Goal: Ask a question: Seek information or help from site administrators or community

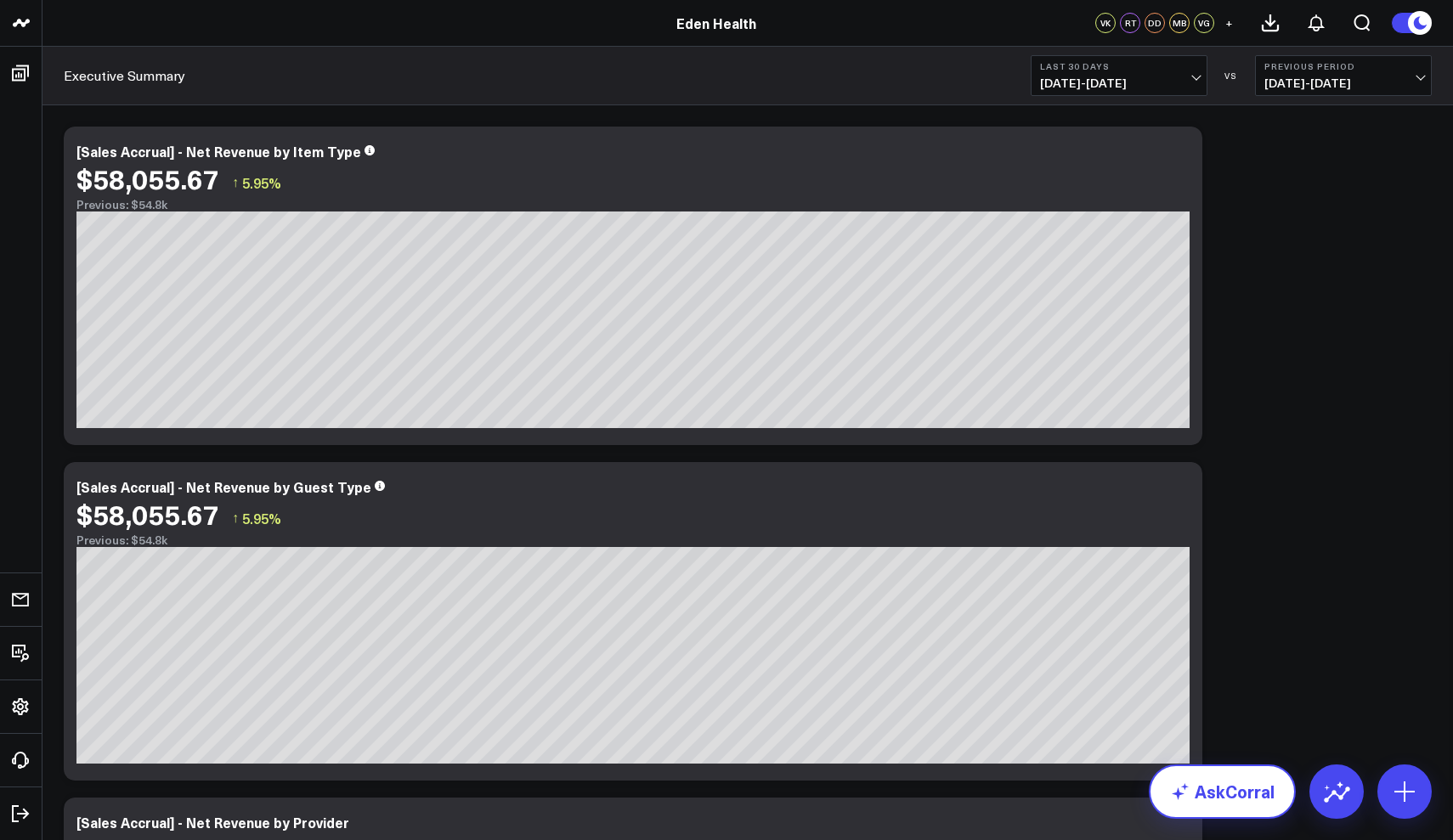
click at [1174, 803] on link "AskCorral" at bounding box center [1222, 792] width 147 height 55
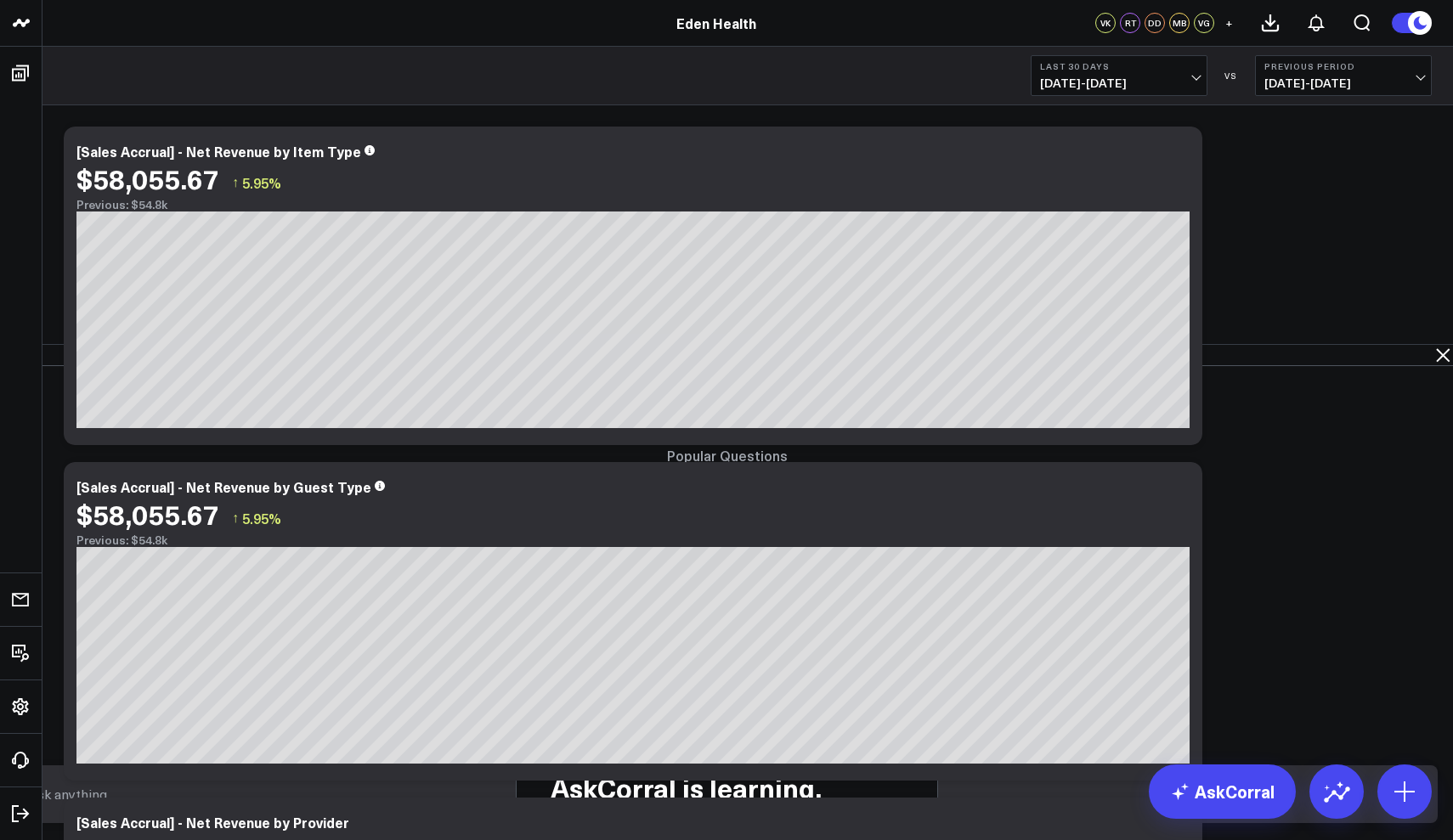
click at [908, 803] on textarea at bounding box center [712, 795] width 1378 height 31
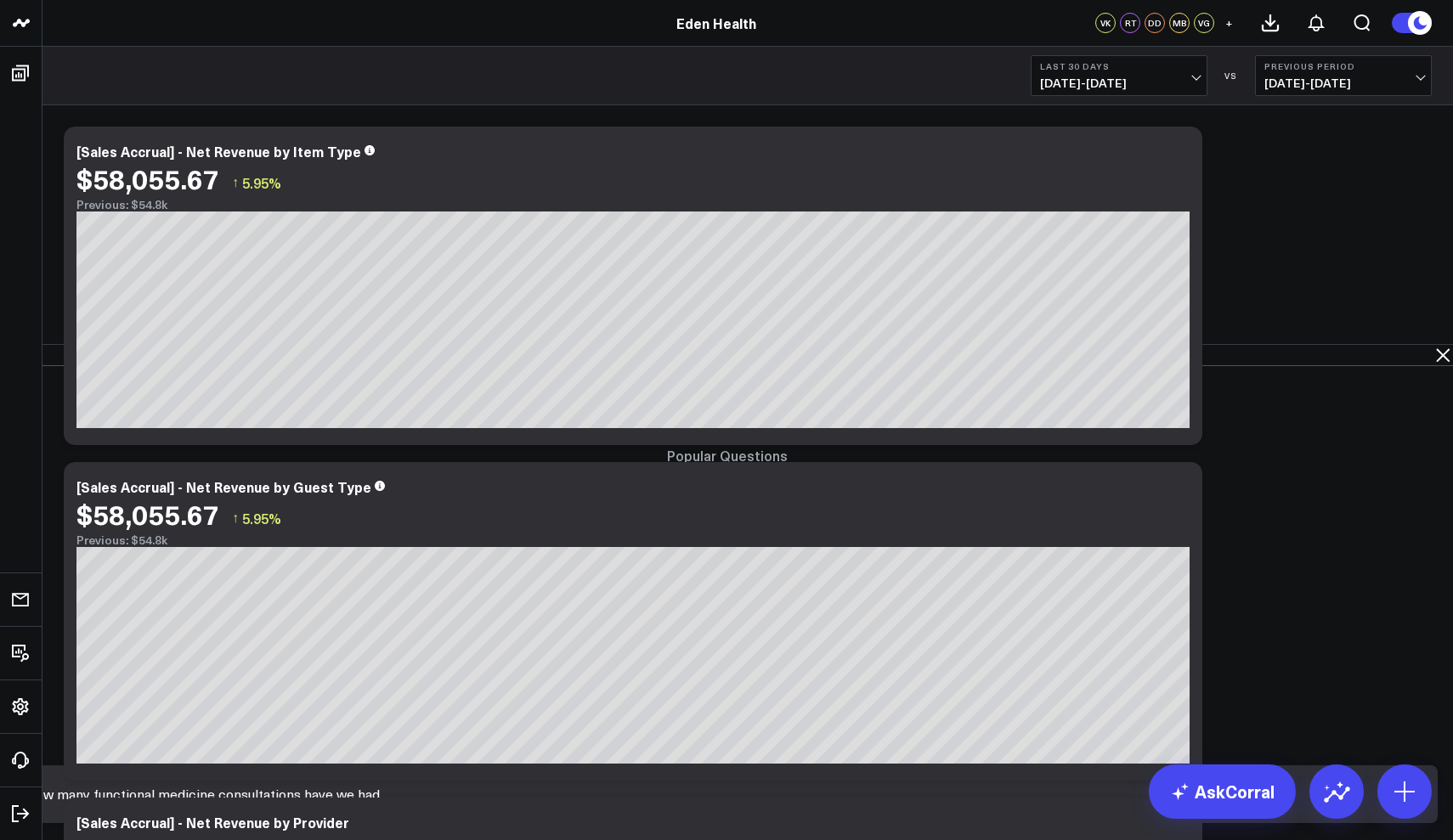
click at [1196, 76] on span "08/04/25 - 09/02/25" at bounding box center [1119, 83] width 158 height 14
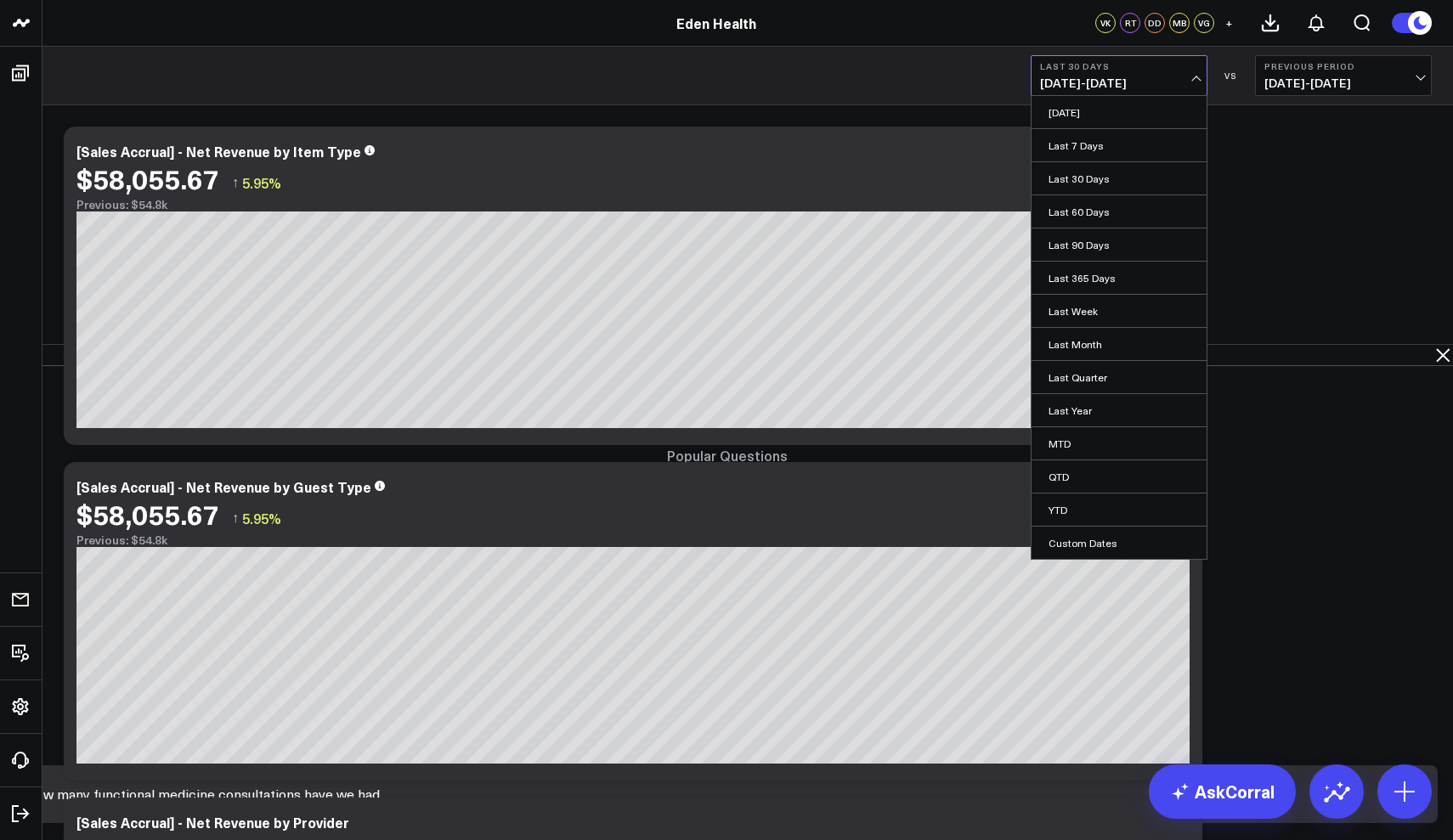
click at [936, 366] on div "AskCorral This feature is experimental, yet powerful. Always check your answers…" at bounding box center [727, 557] width 416 height 383
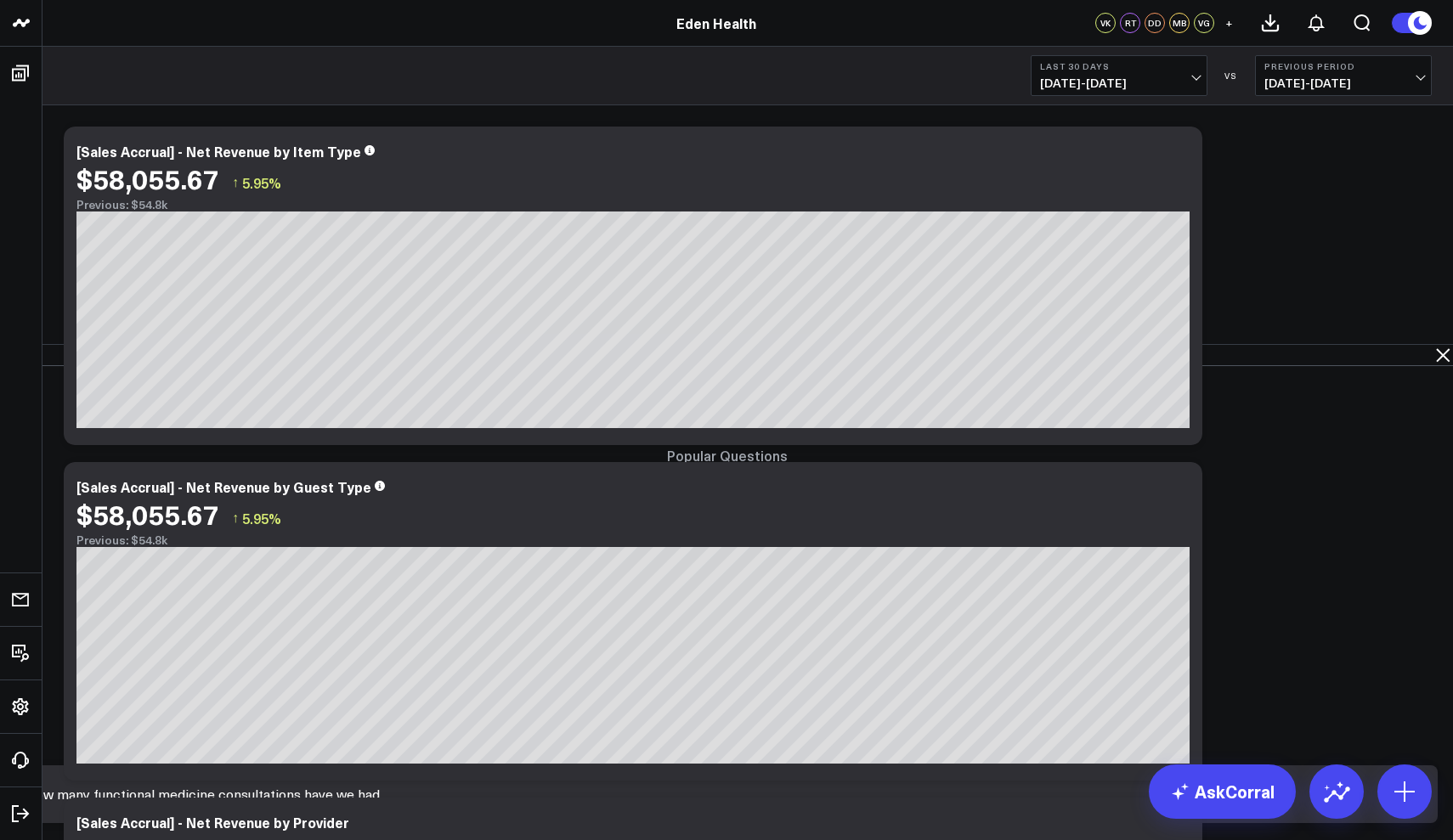
click at [1098, 823] on form "how many functional medicine consultations have we had" at bounding box center [726, 795] width 1421 height 58
click at [1106, 809] on textarea "how many functional medicine consultations have we had" at bounding box center [712, 795] width 1378 height 31
type textarea "how many functional medicine consultations have we had YTD and how much money h…"
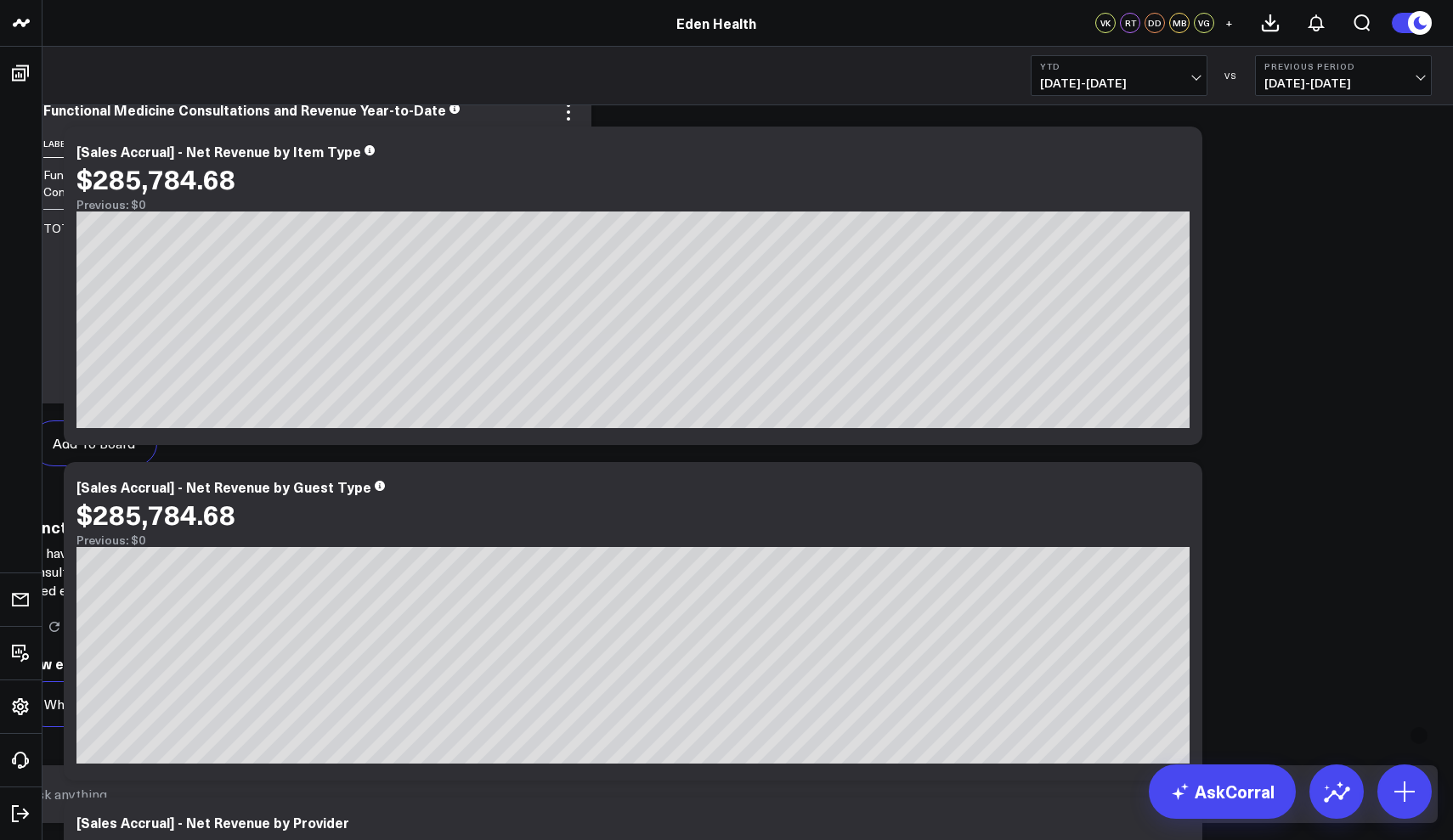
scroll to position [324, 2]
type textarea "can you break down all the consultations"
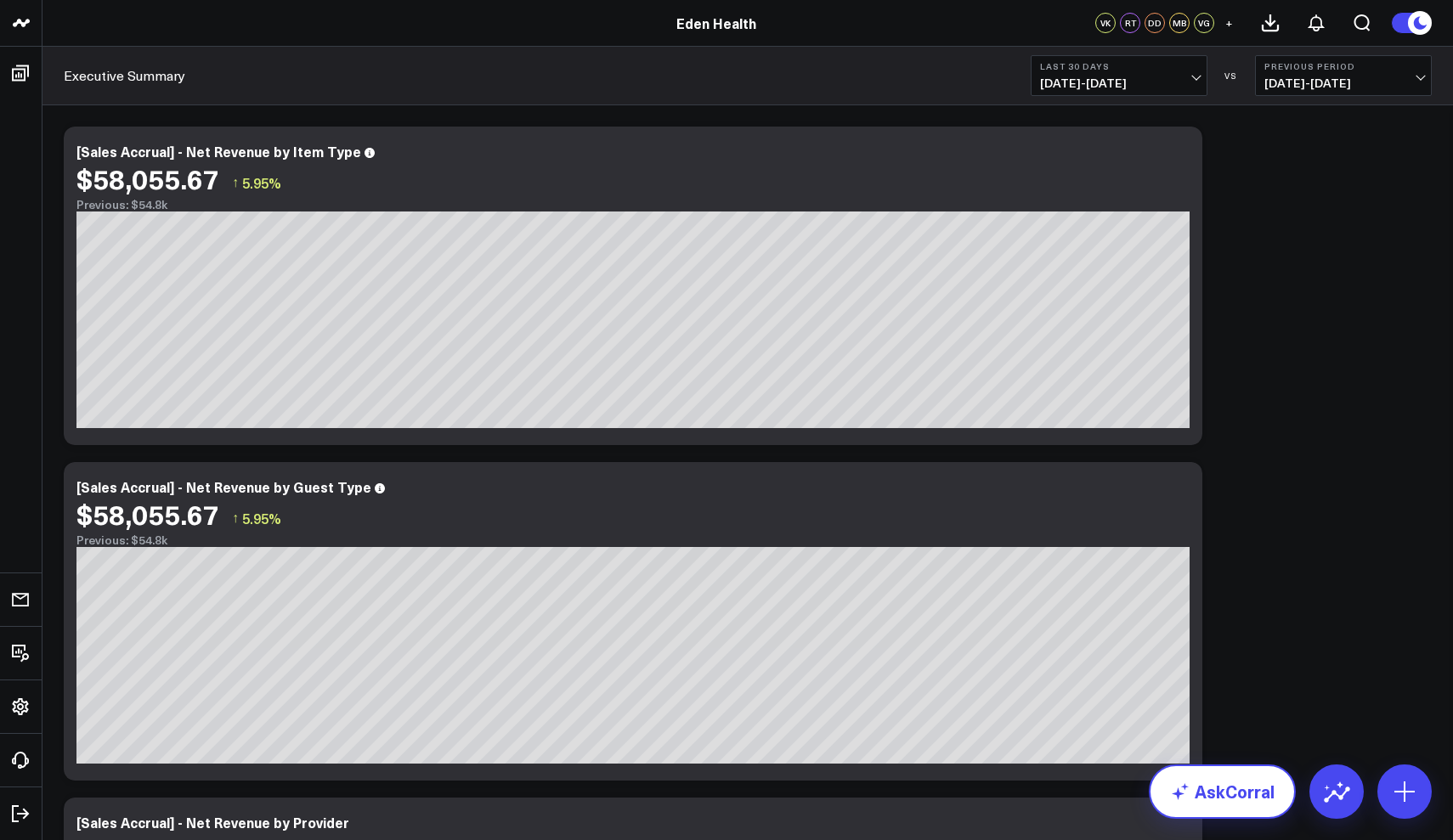
click at [1207, 798] on link "AskCorral" at bounding box center [1222, 792] width 147 height 55
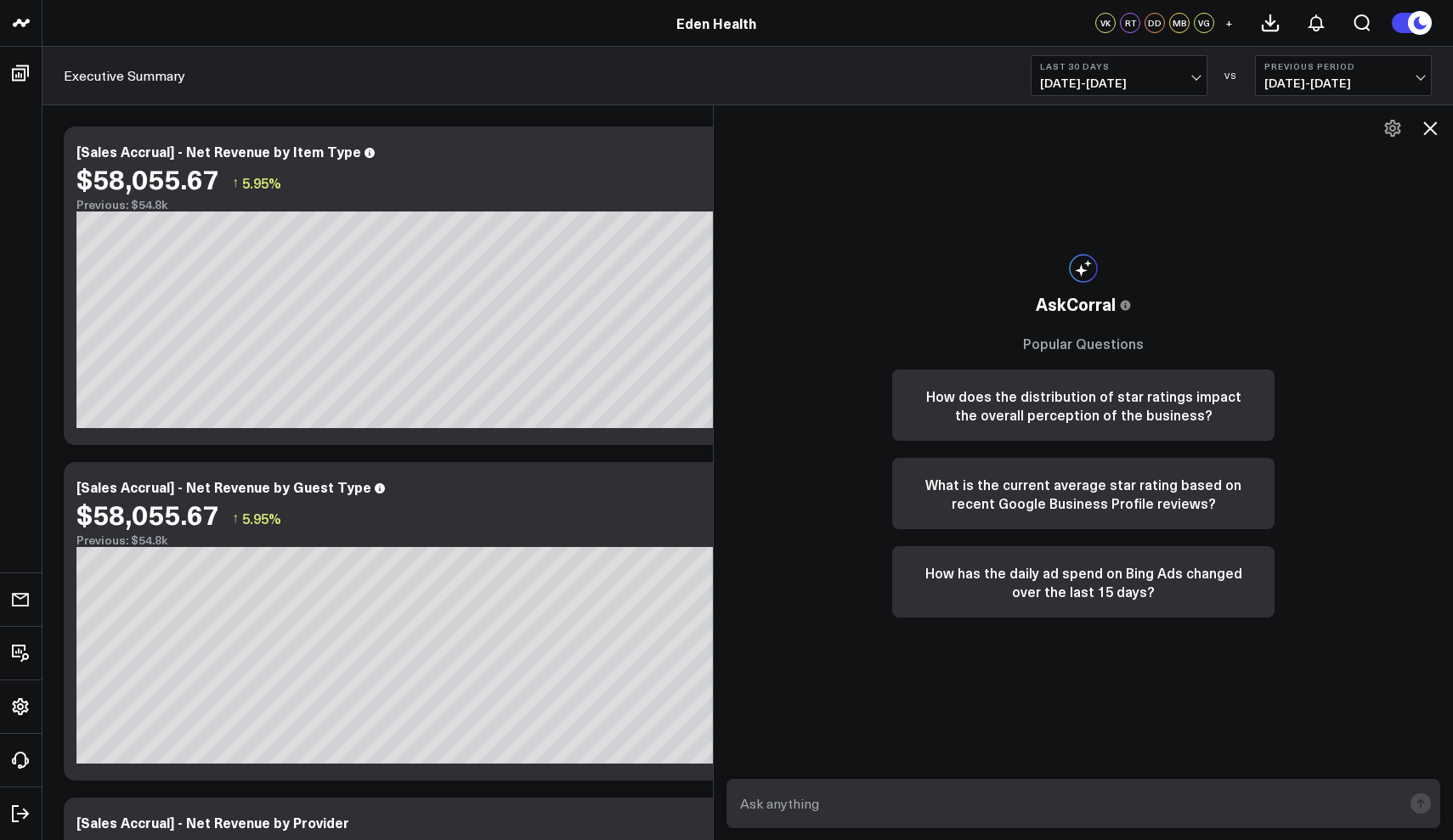
click at [1007, 807] on textarea at bounding box center [1068, 804] width 666 height 31
type textarea "can you break down all the consultations we have and how much revenue we have p…"
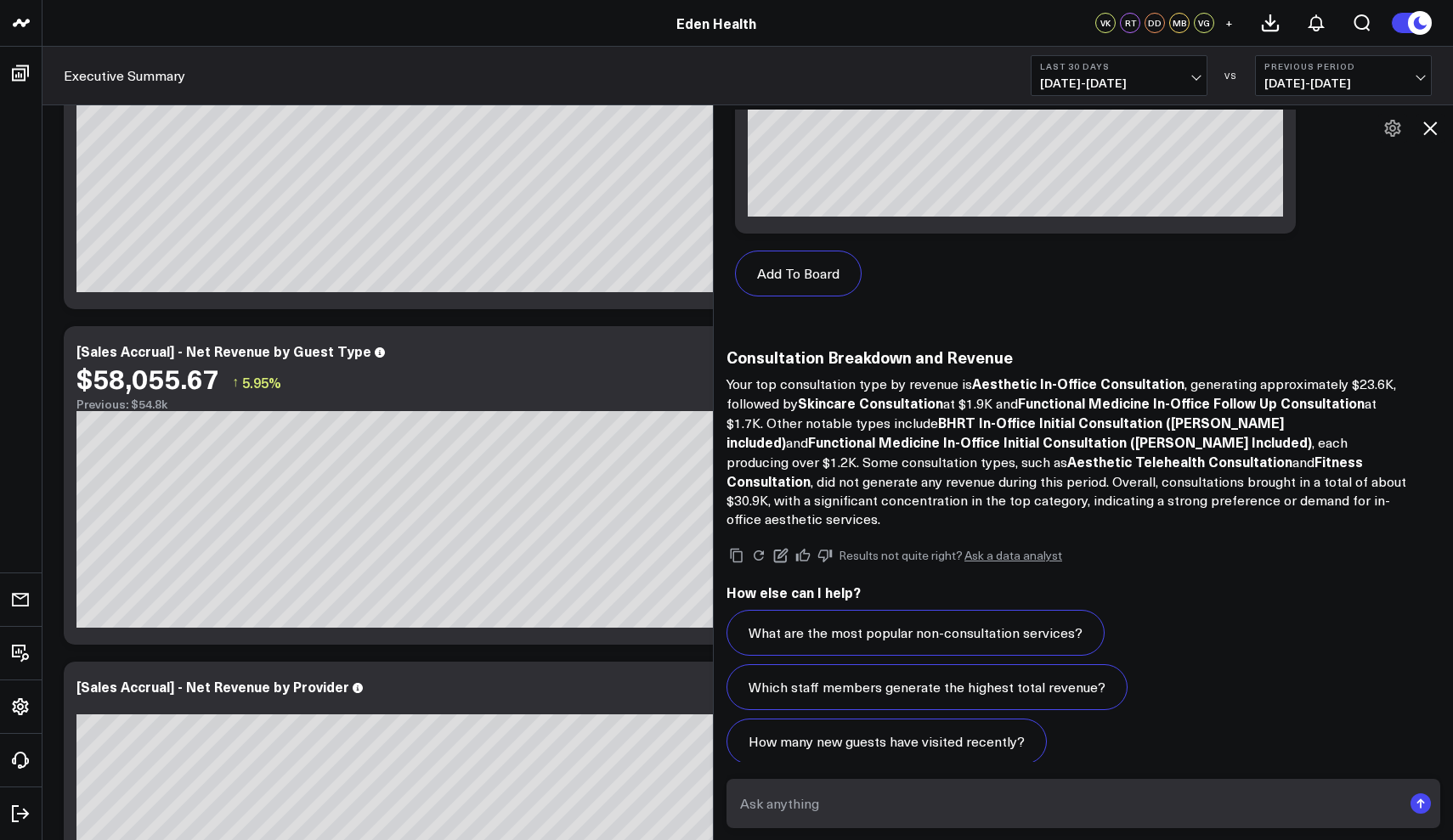
scroll to position [214, 0]
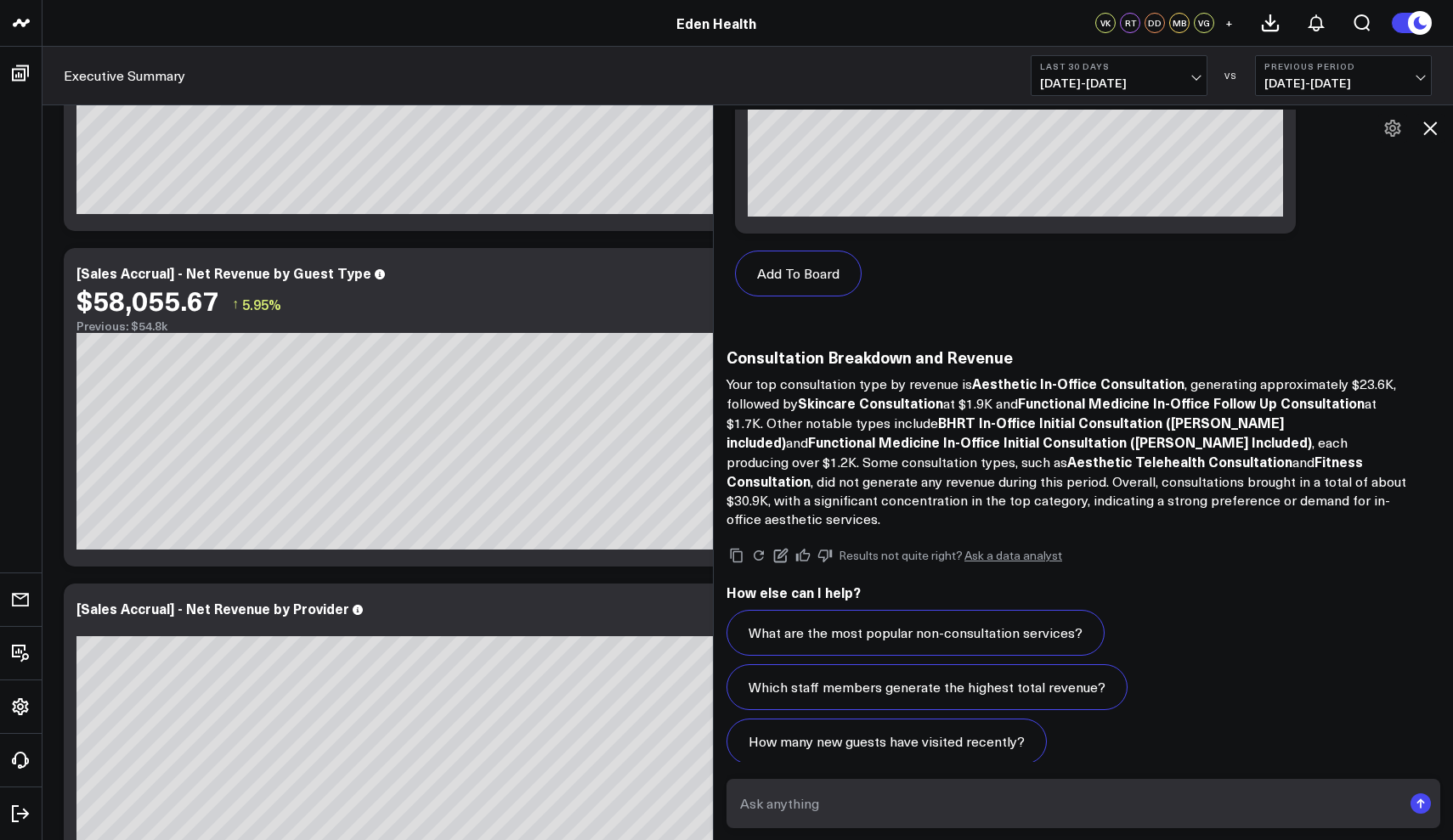
click at [935, 813] on textarea at bounding box center [1068, 804] width 666 height 31
type textarea "how many of each"
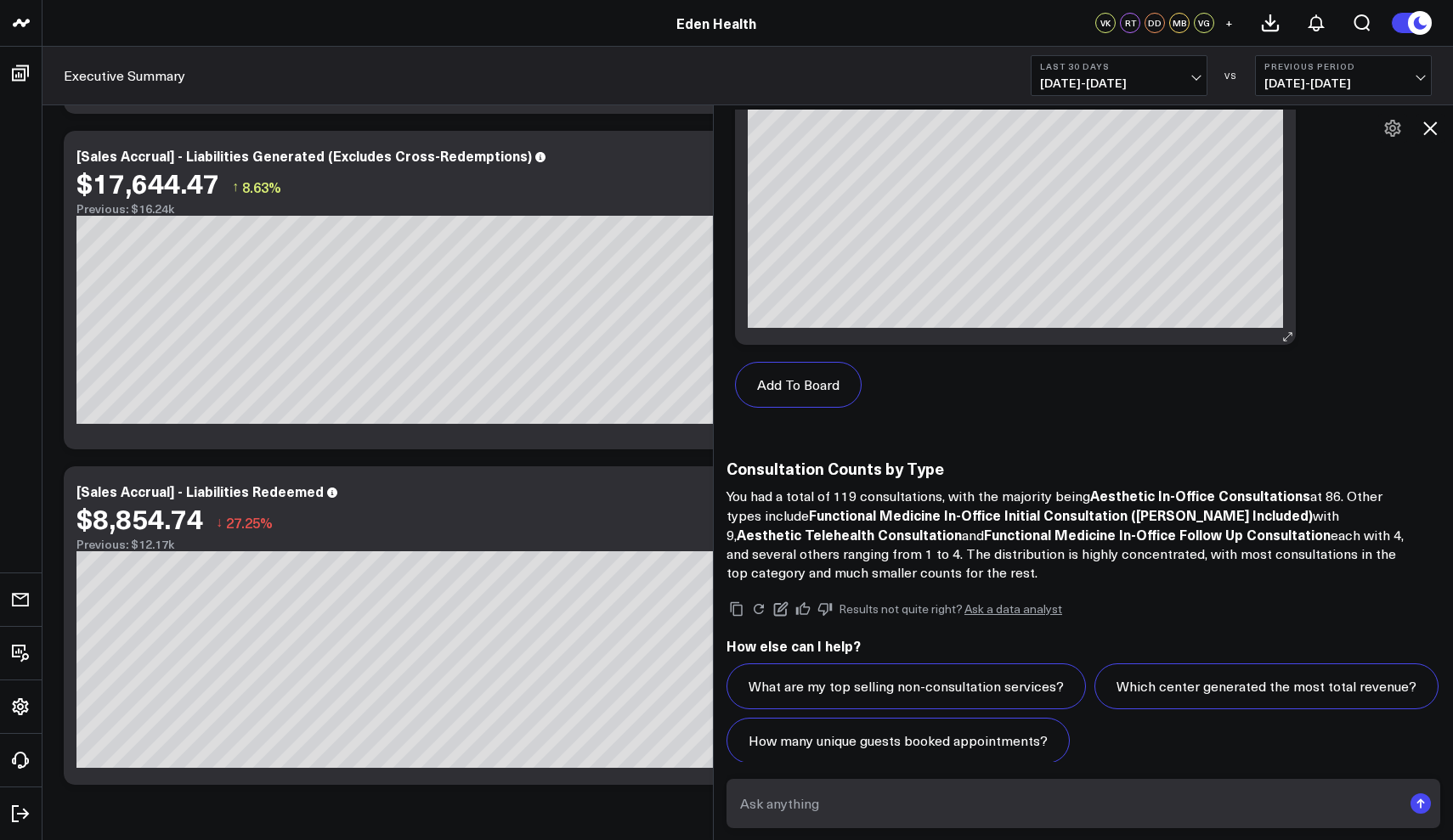
scroll to position [3719, 0]
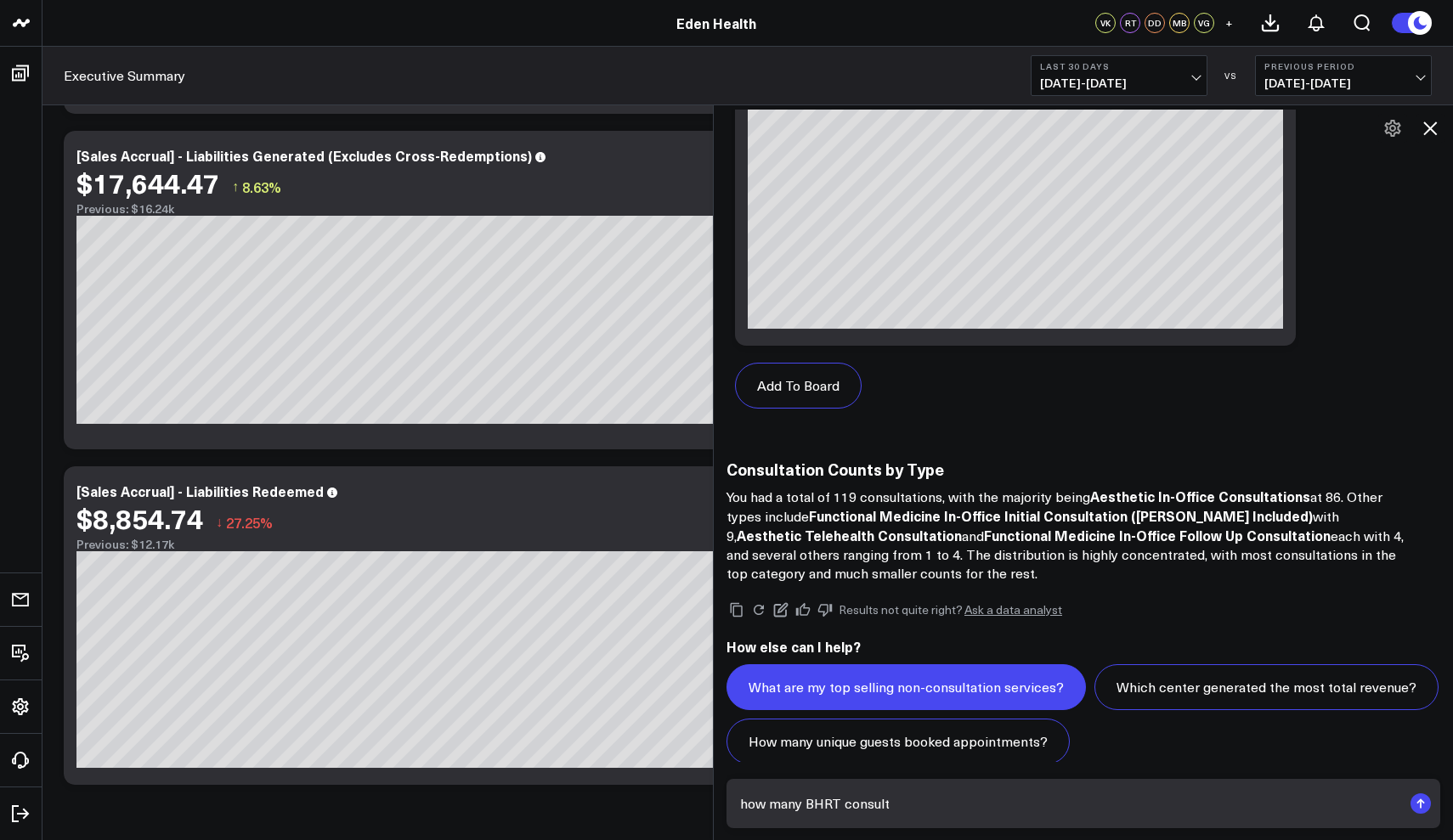
type textarea "how many BHRT consults"
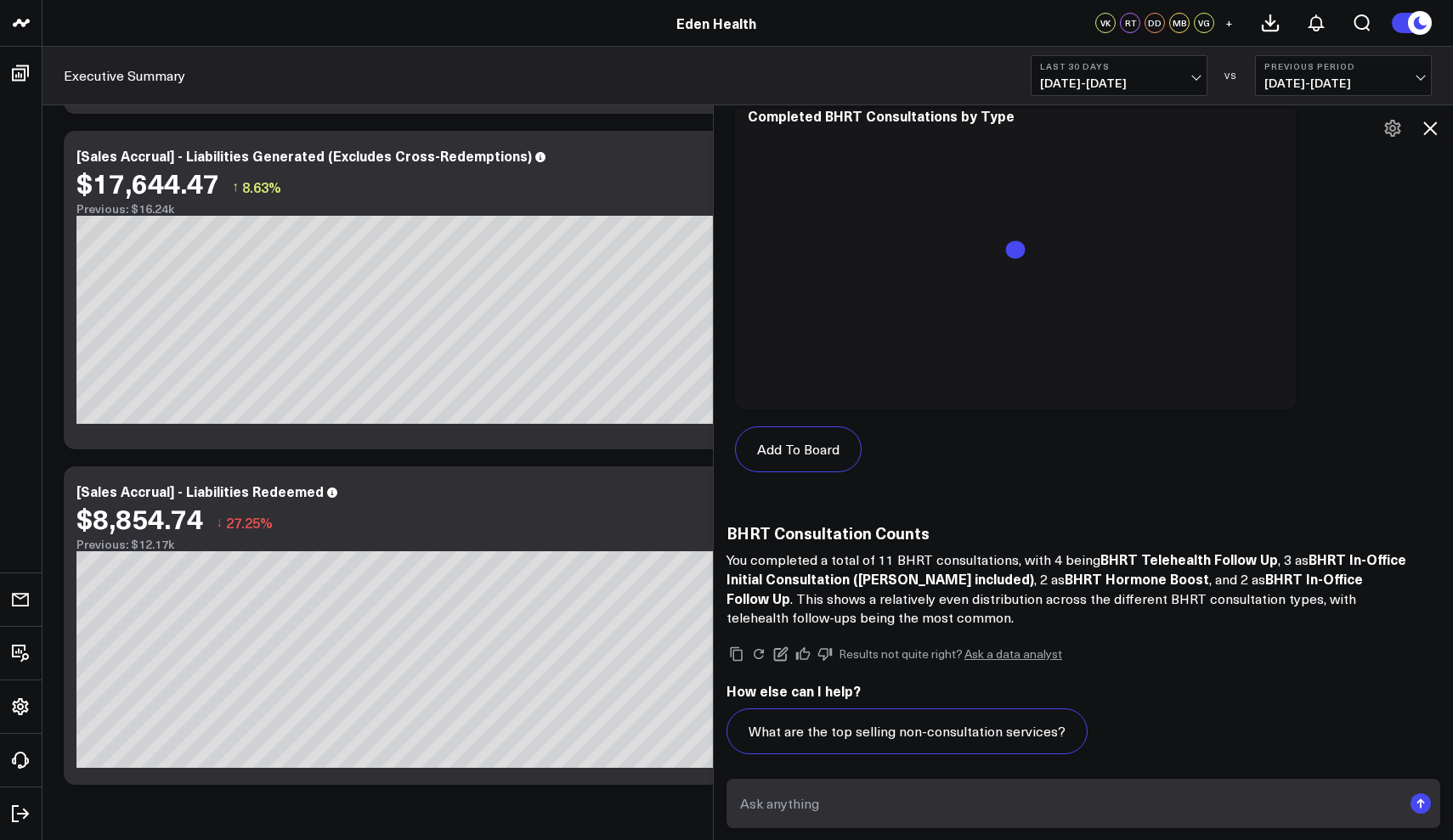
scroll to position [5373, 0]
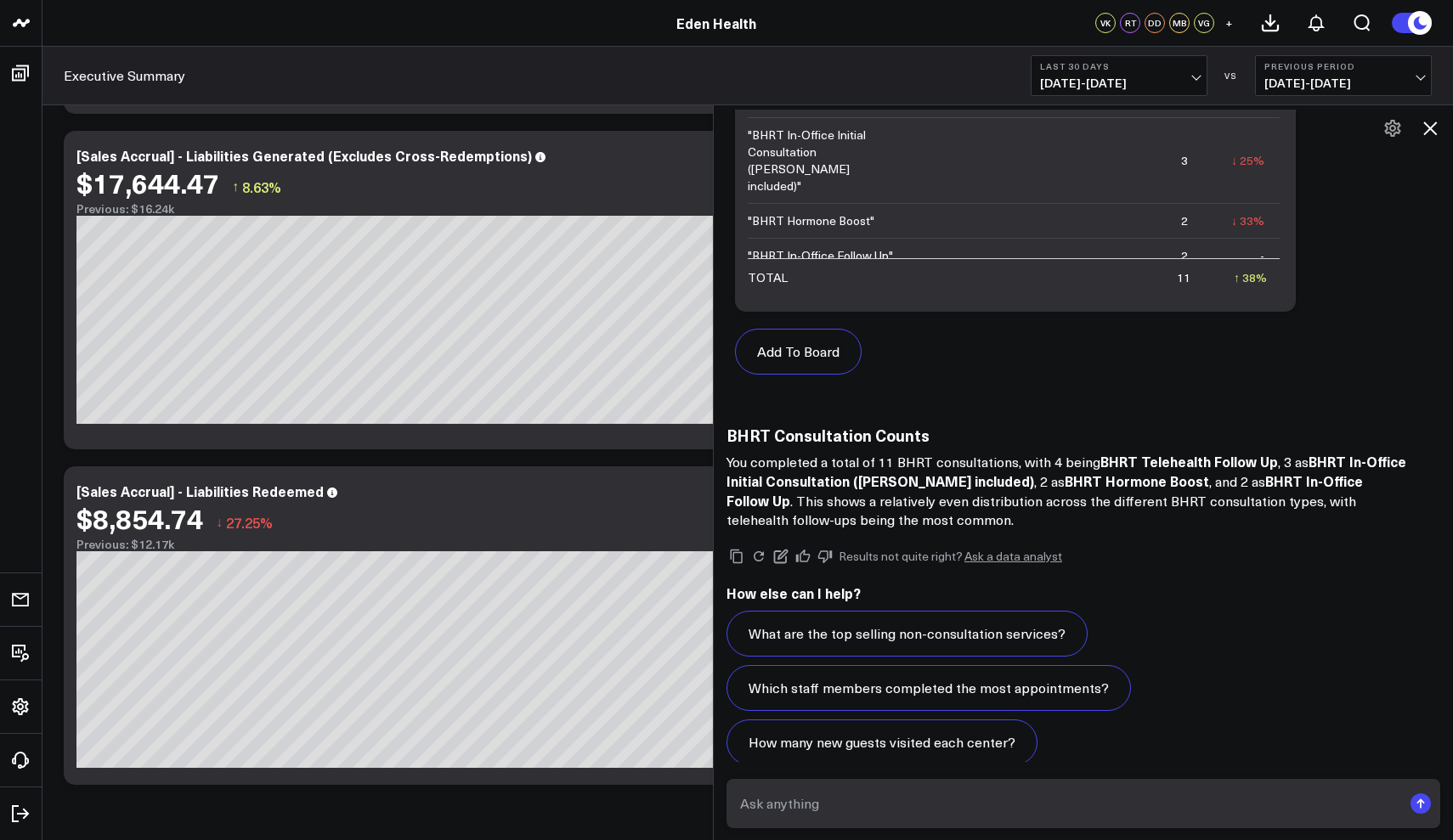
click at [804, 810] on textarea at bounding box center [1068, 804] width 666 height 31
type textarea "how many functional med consults"
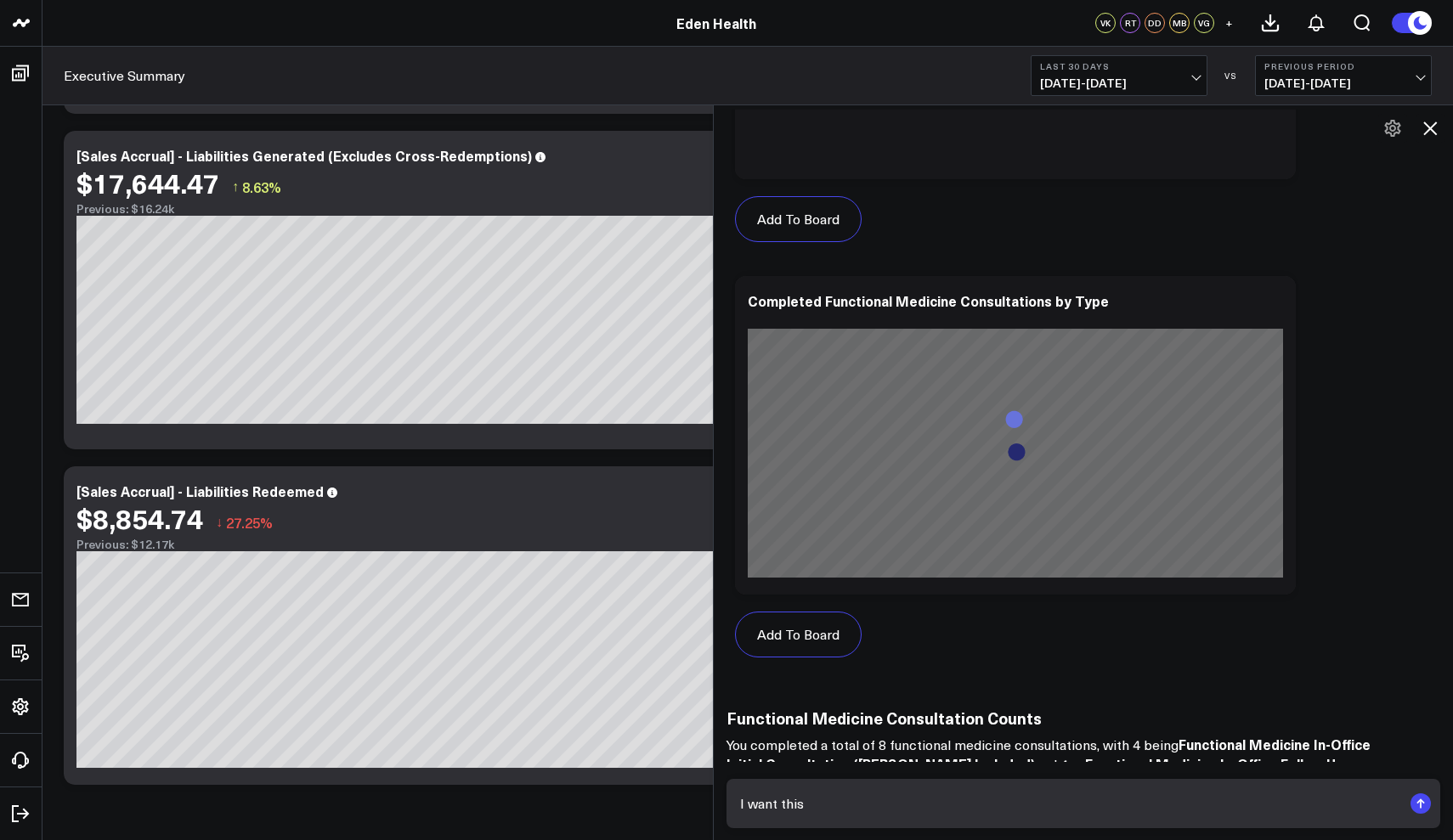
scroll to position [7399, 0]
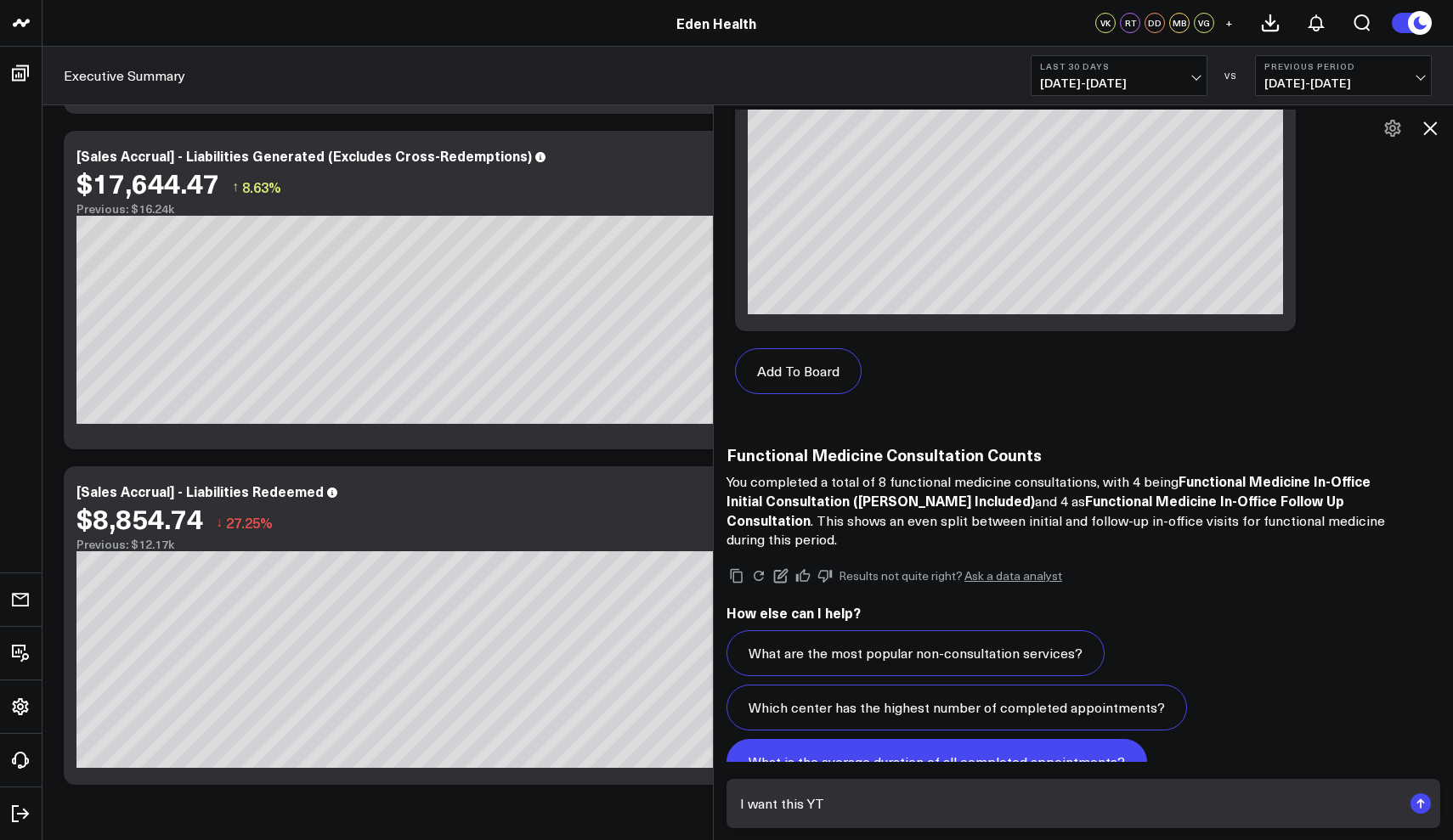
type textarea "I want this YTD"
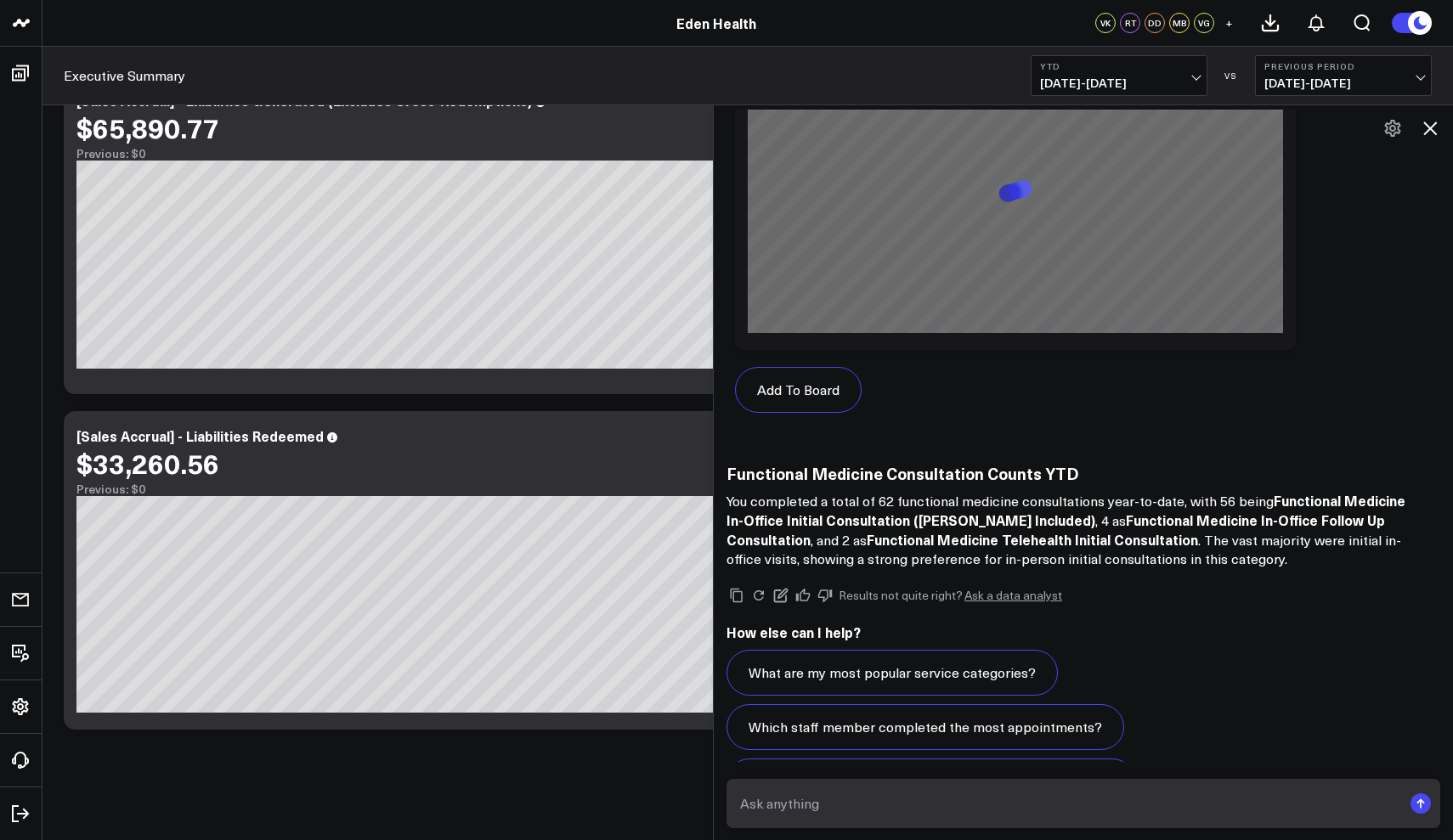
scroll to position [9445, 0]
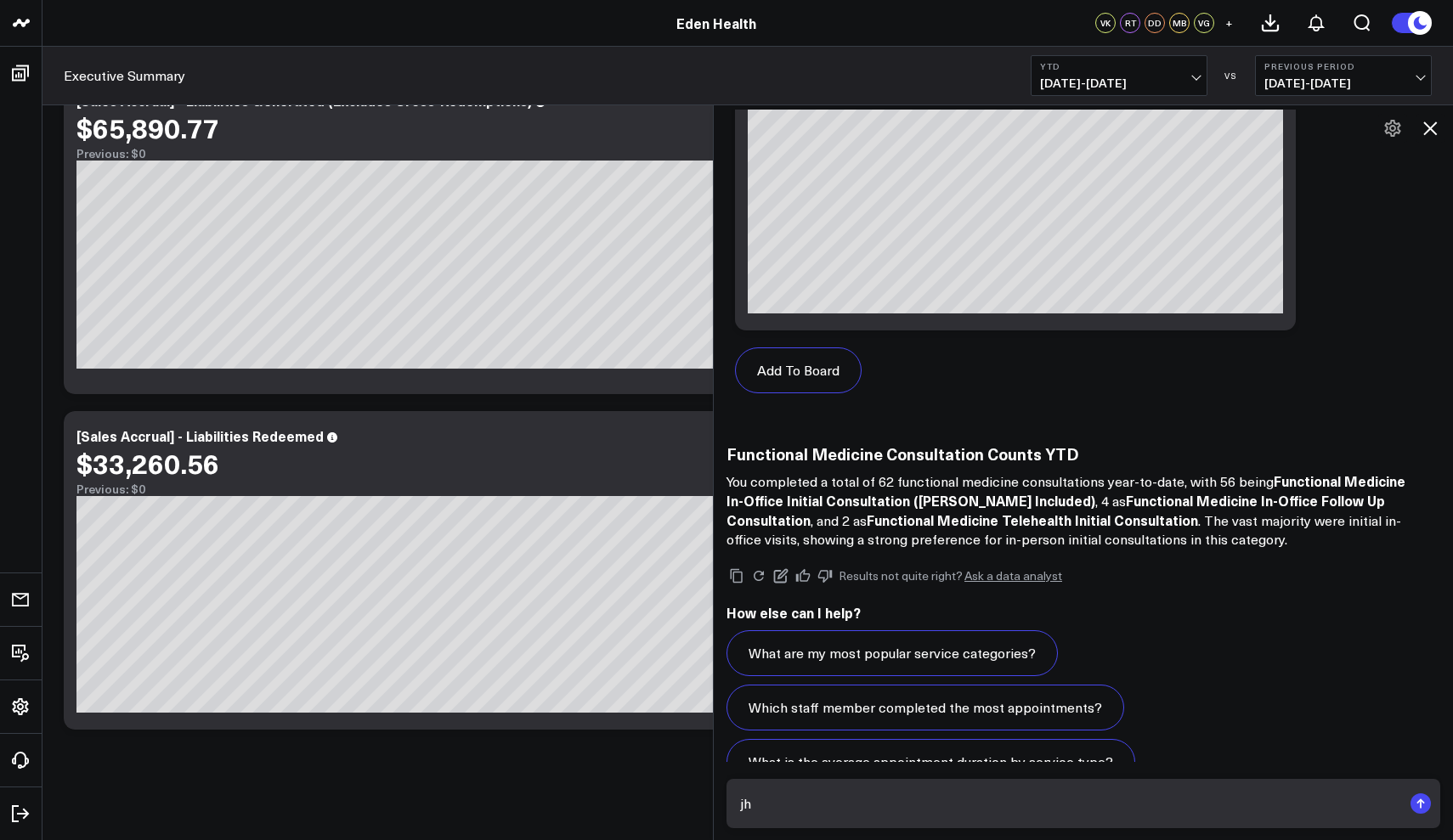
type textarea "j"
type textarea "how many BHRT consultation YTD"
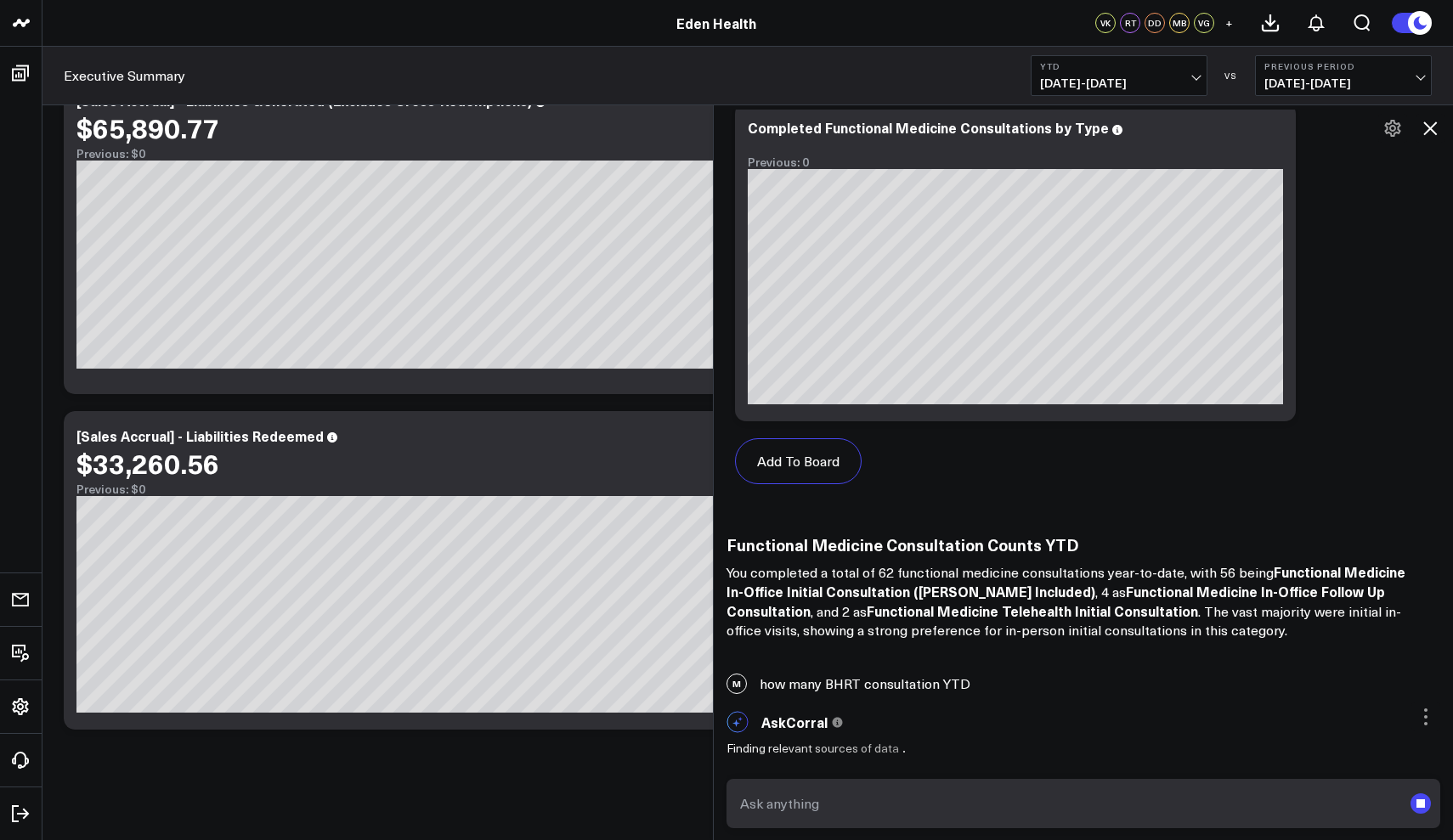
scroll to position [9315, 0]
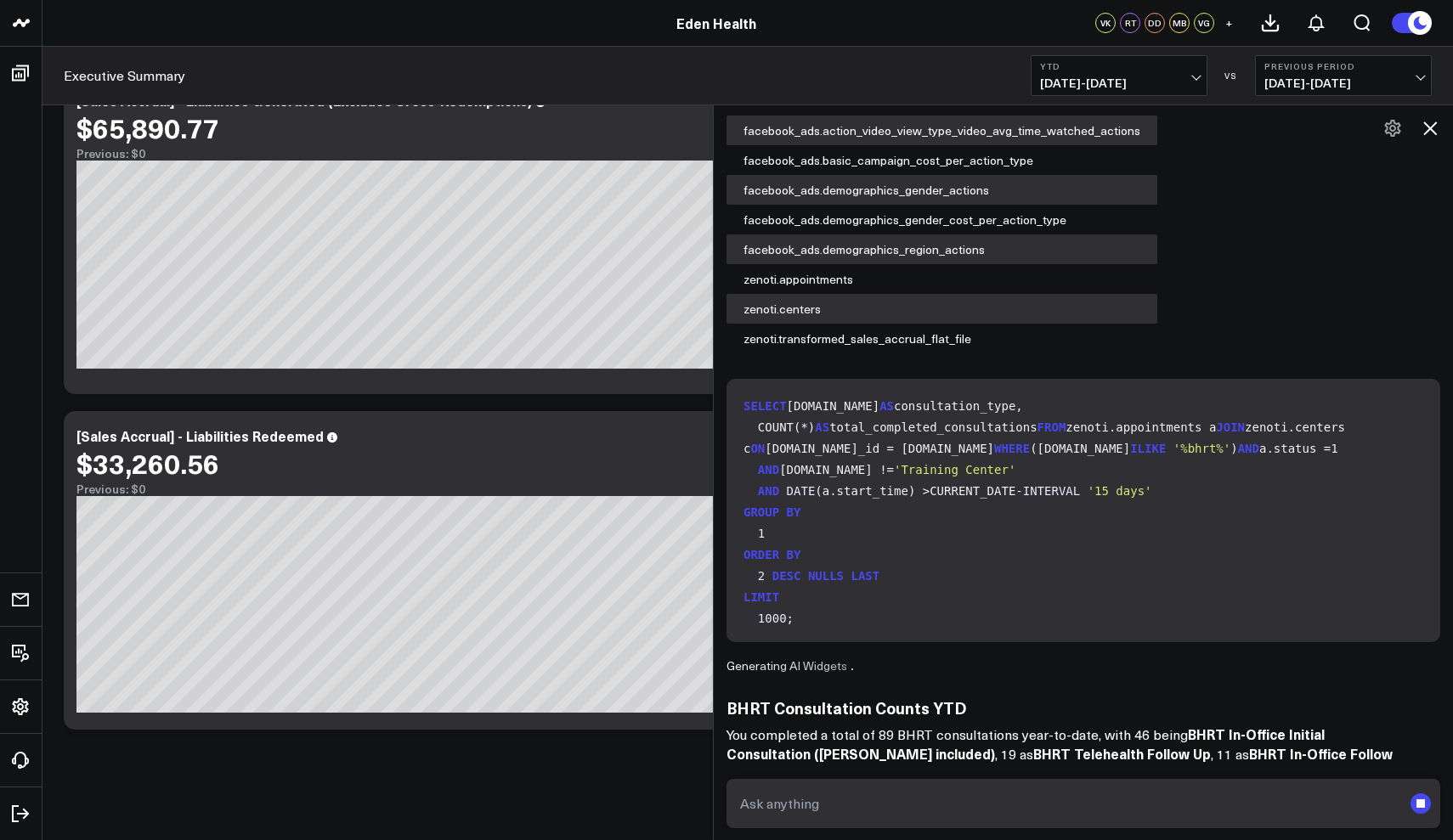
scroll to position [1057, 0]
click at [837, 810] on textarea at bounding box center [1068, 804] width 666 height 31
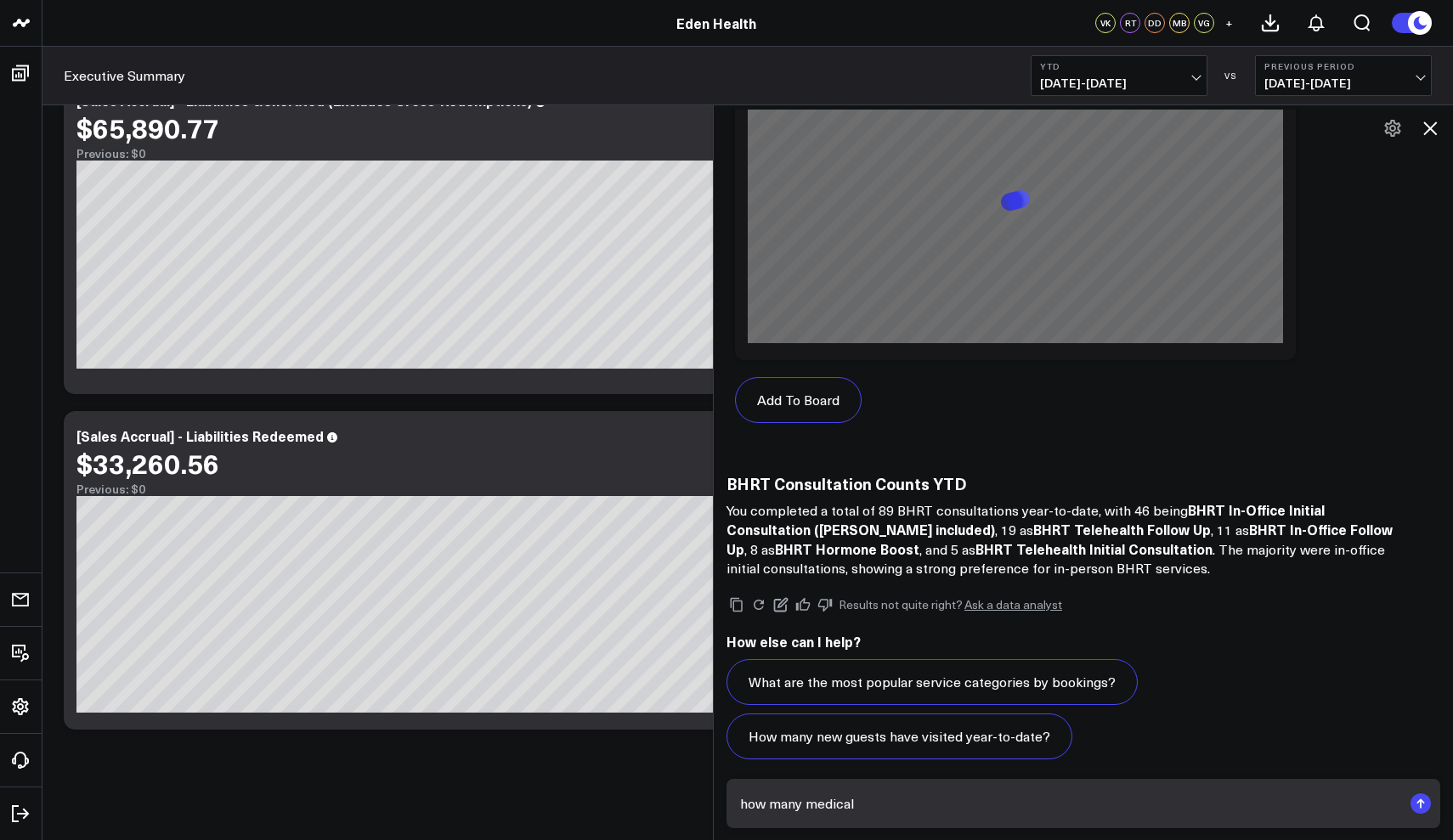
scroll to position [11521, 0]
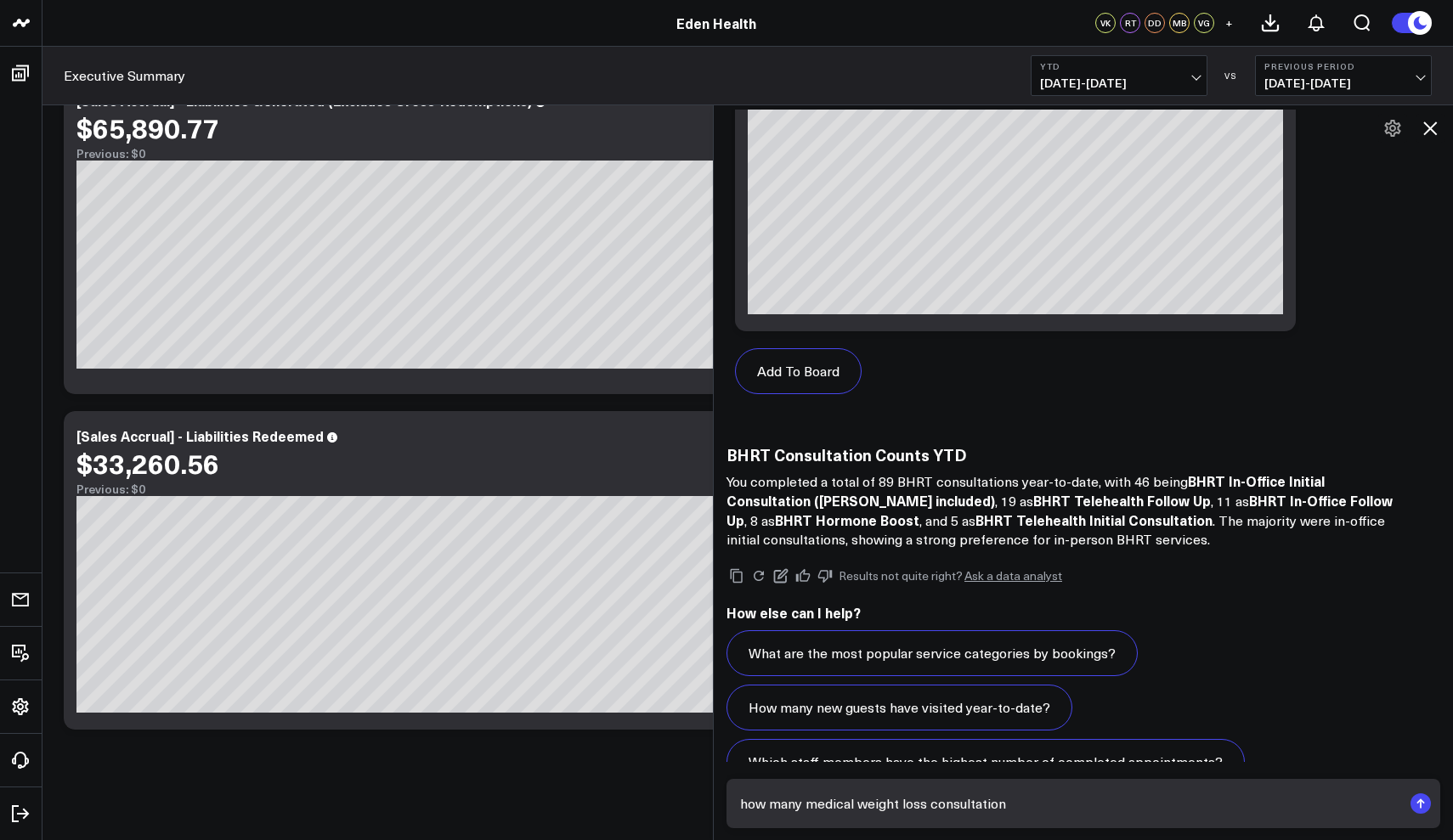
type textarea "how many medical weight loss consultations"
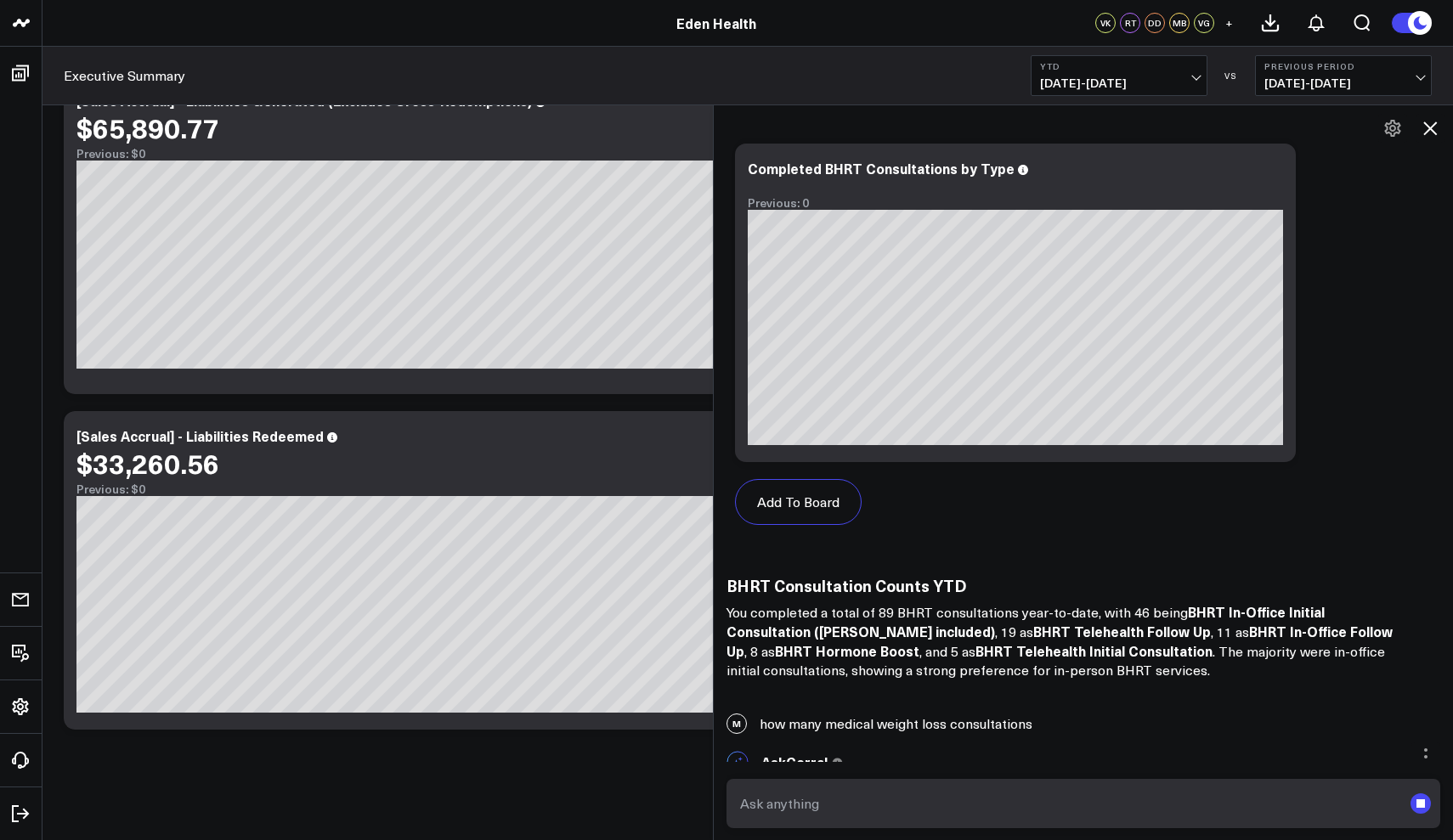
scroll to position [11542, 0]
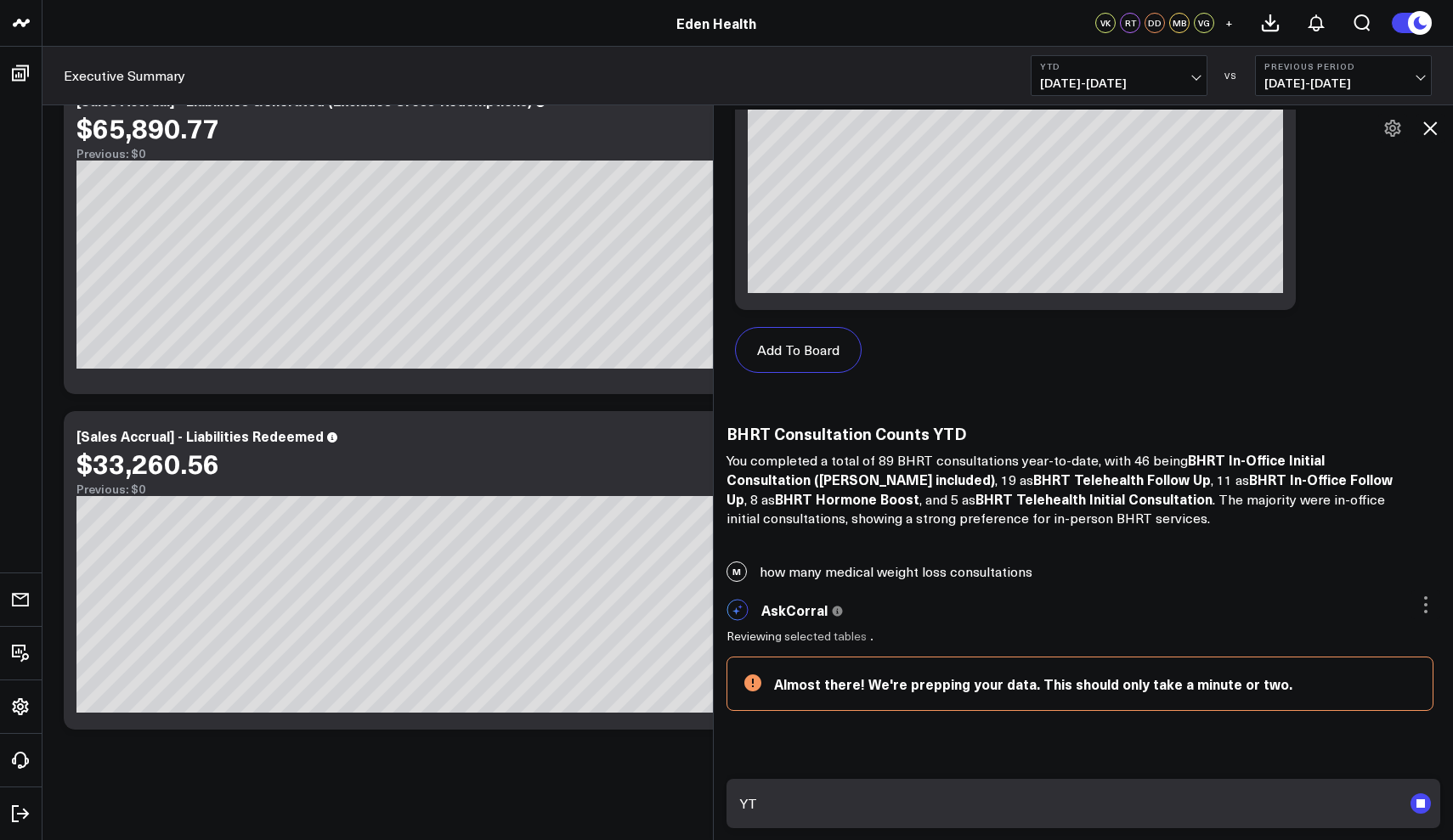
type textarea "YTD"
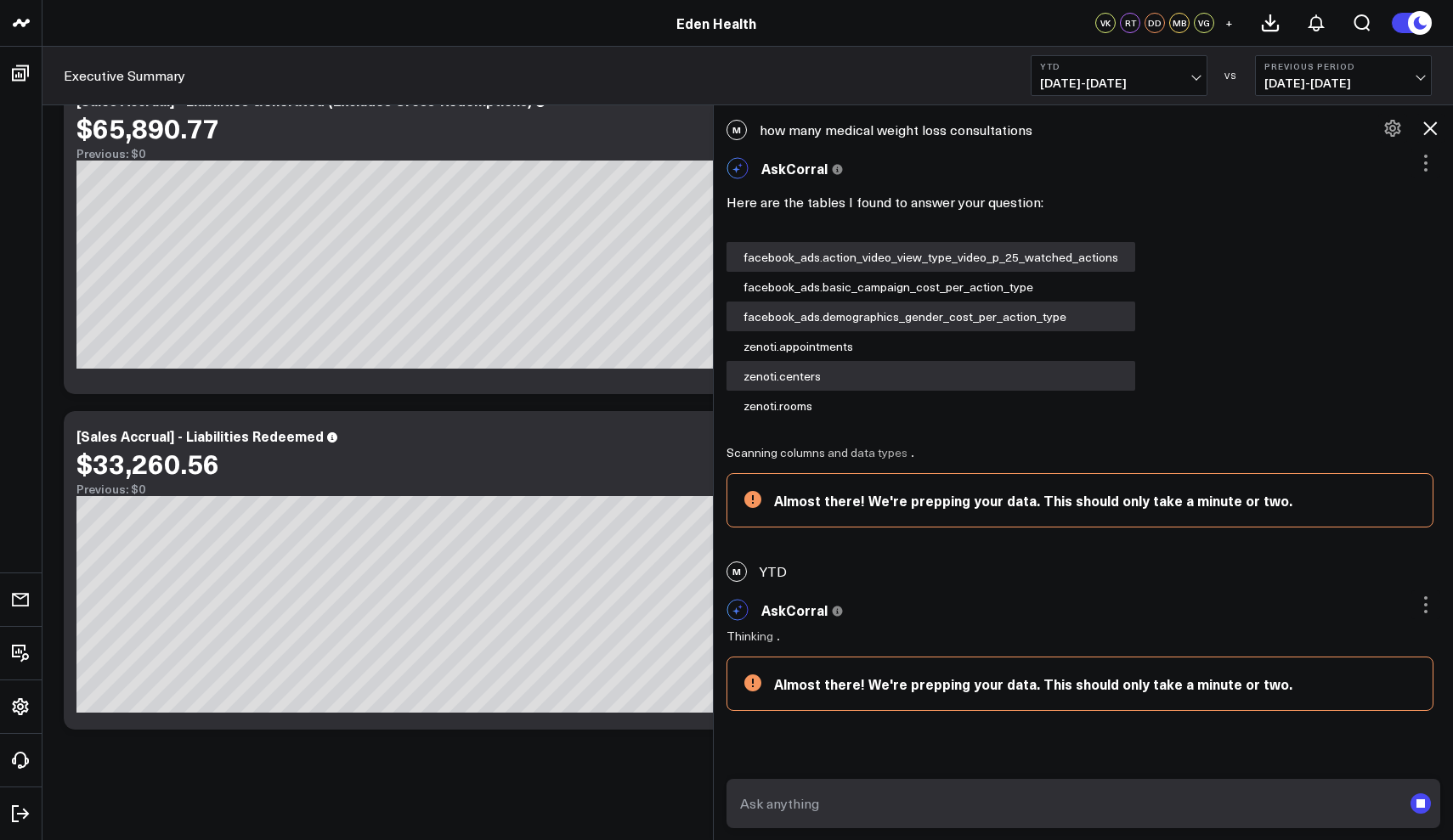
scroll to position [11984, 0]
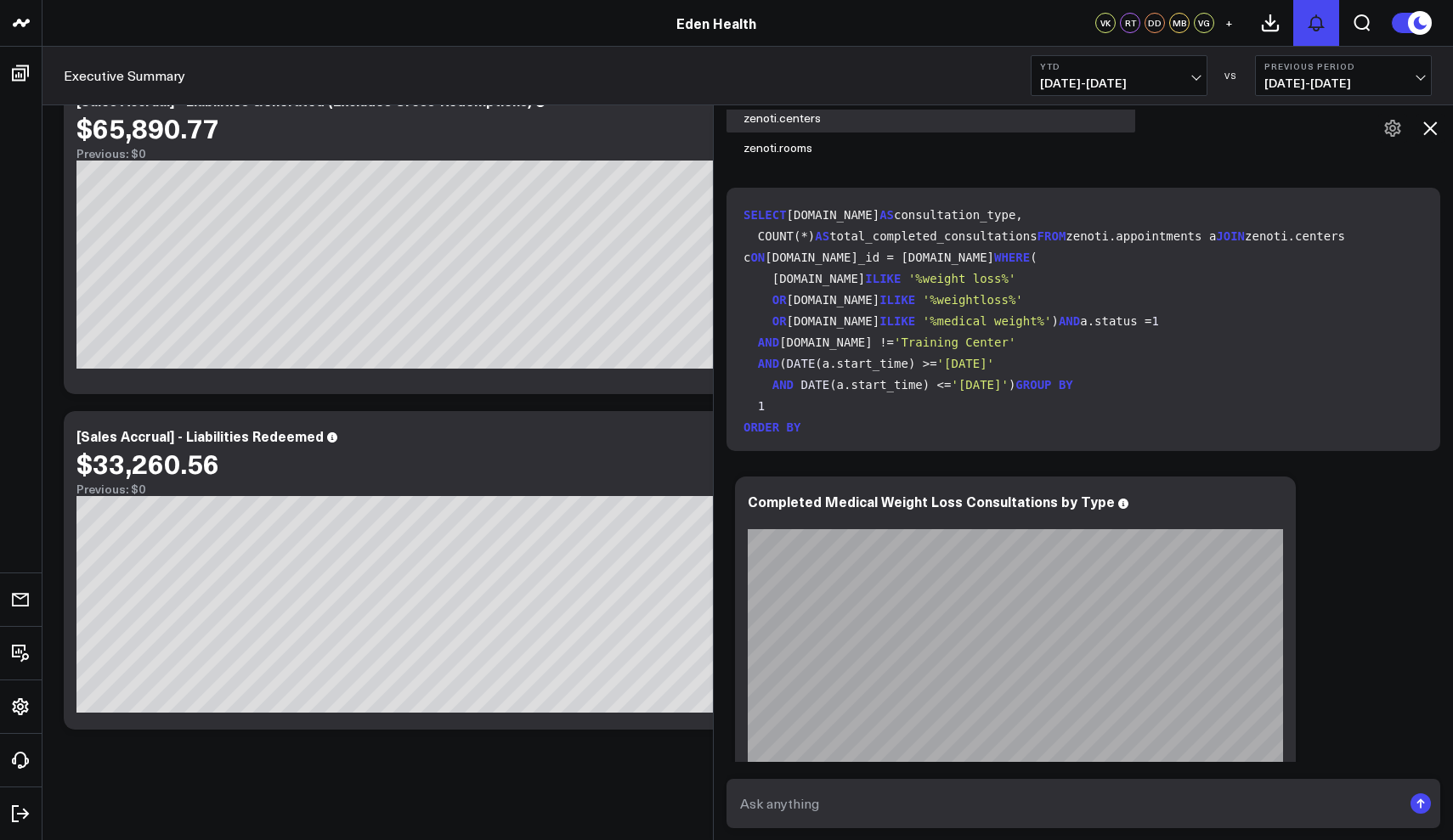
scroll to position [15499, 0]
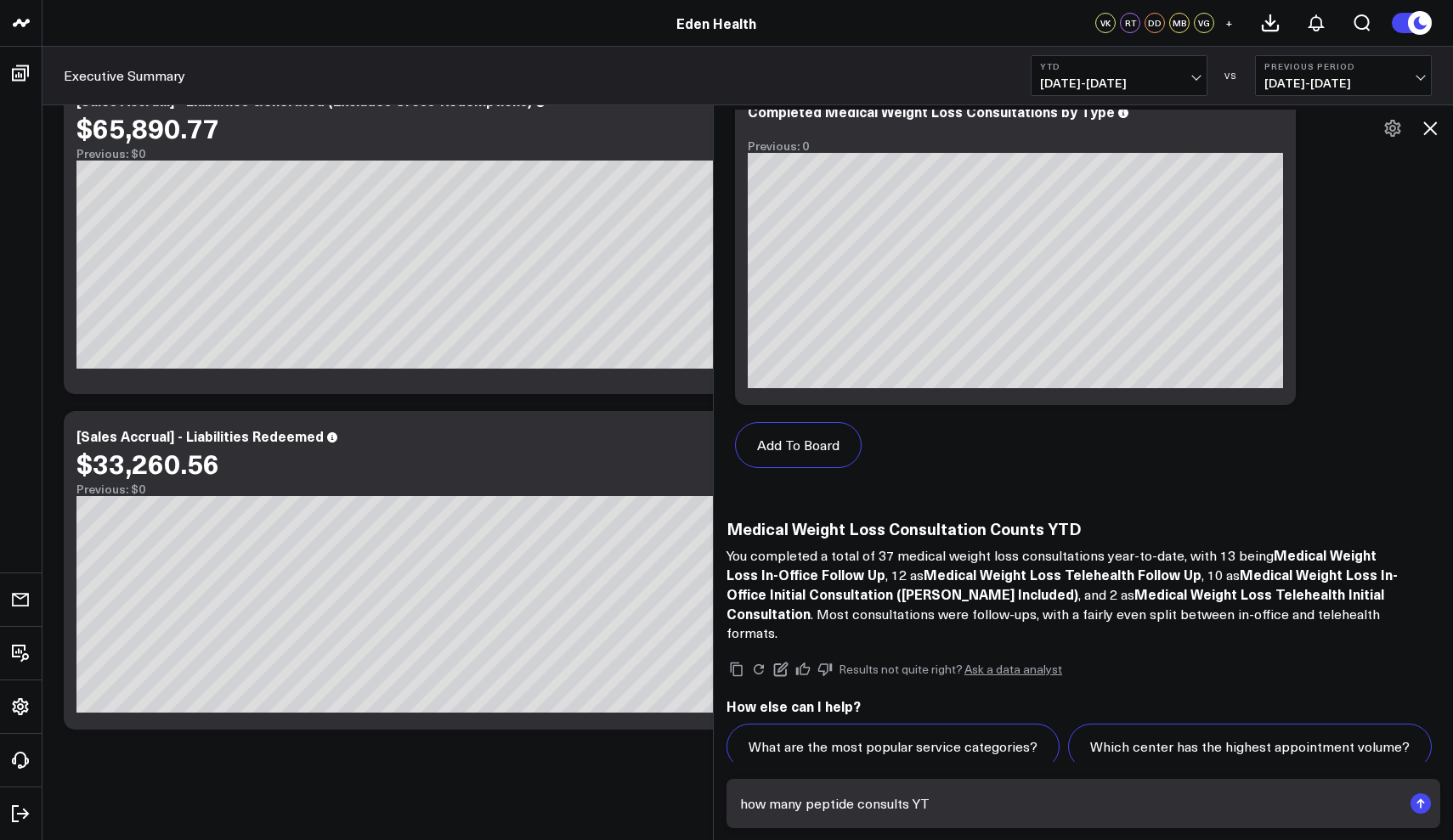
type textarea "how many peptide consults YTD"
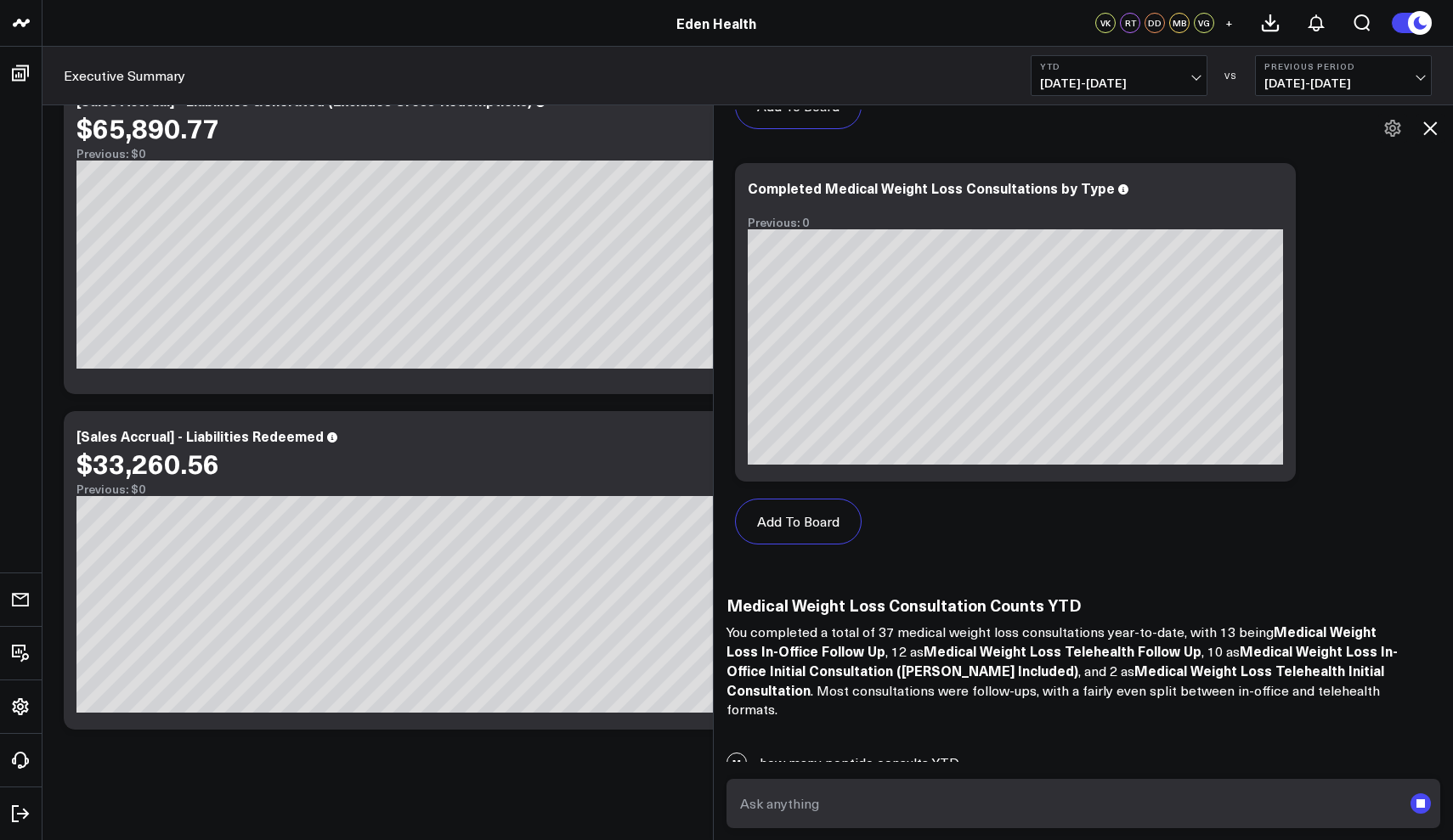
scroll to position [15575, 0]
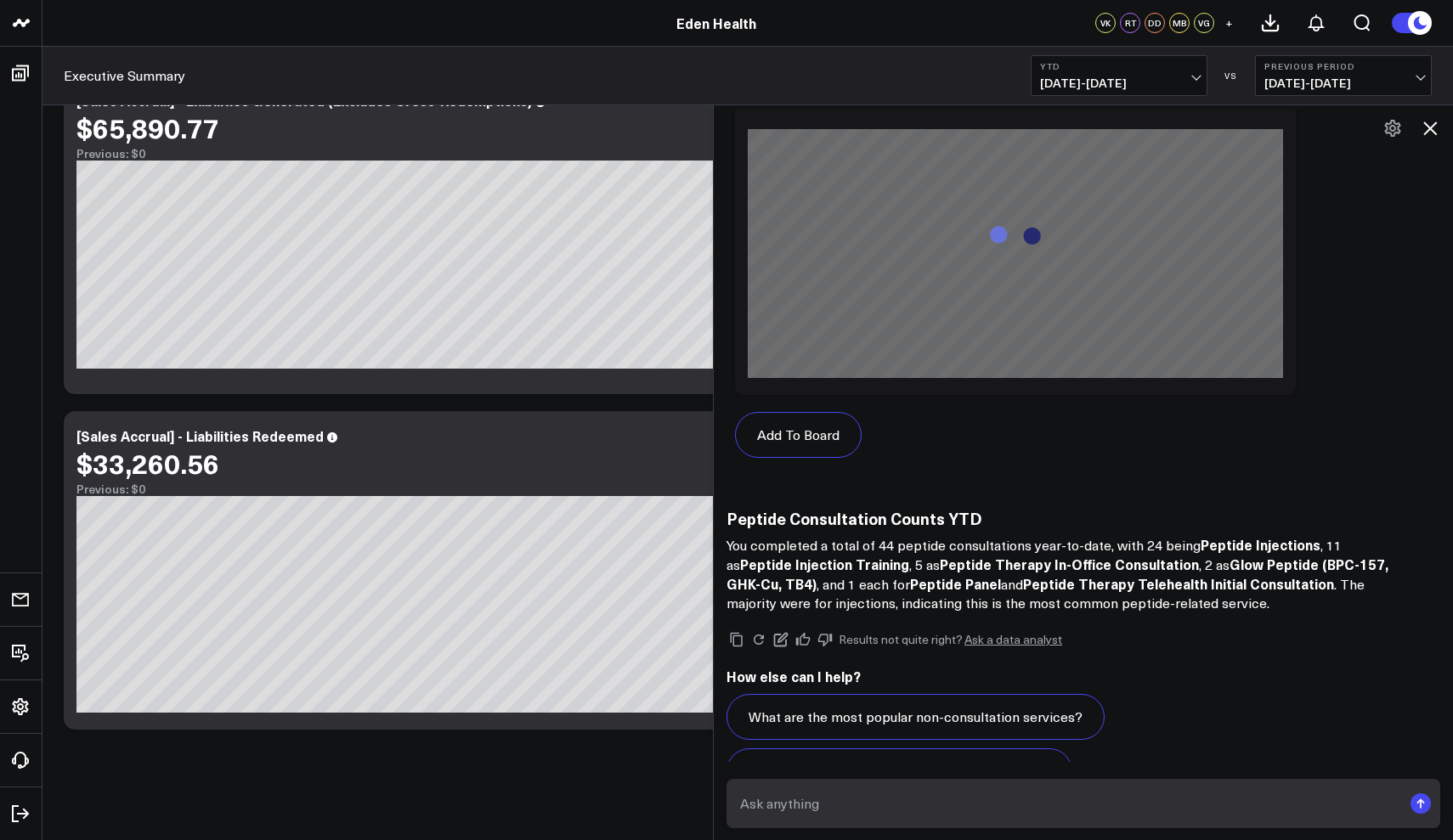
scroll to position [17629, 0]
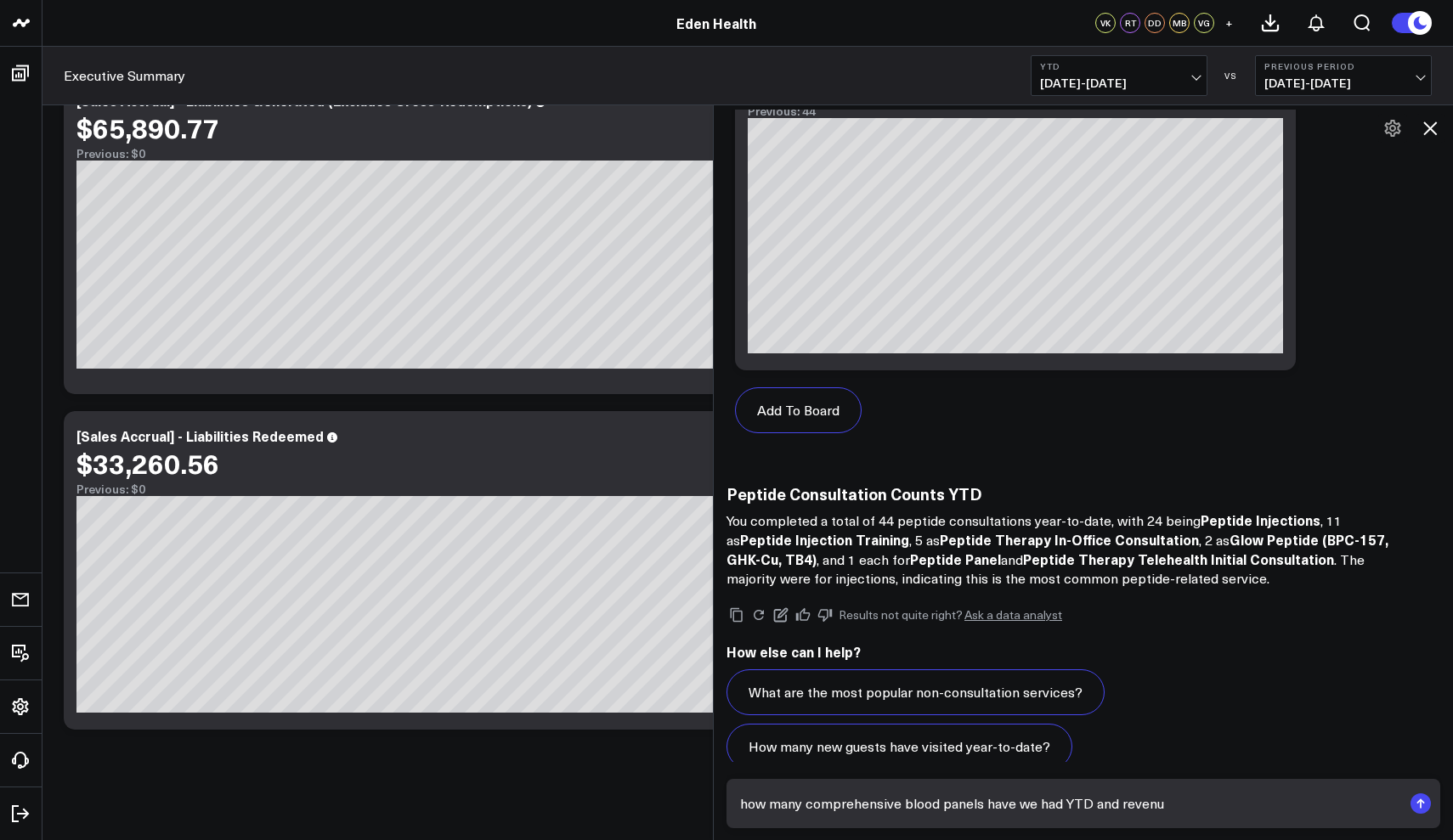
type textarea "how many comprehensive blood panels have we had YTD and revenue"
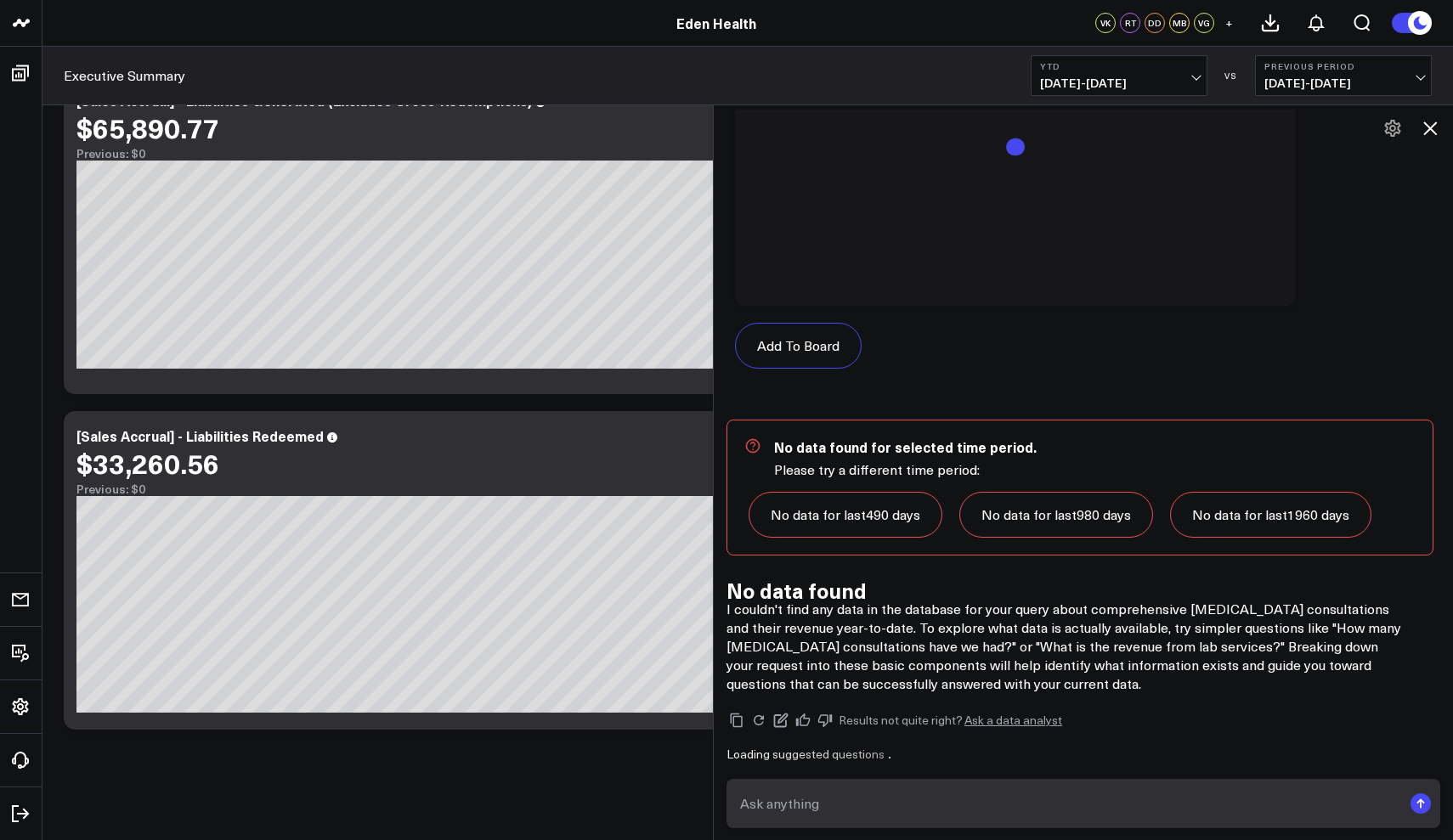
scroll to position [19074, 0]
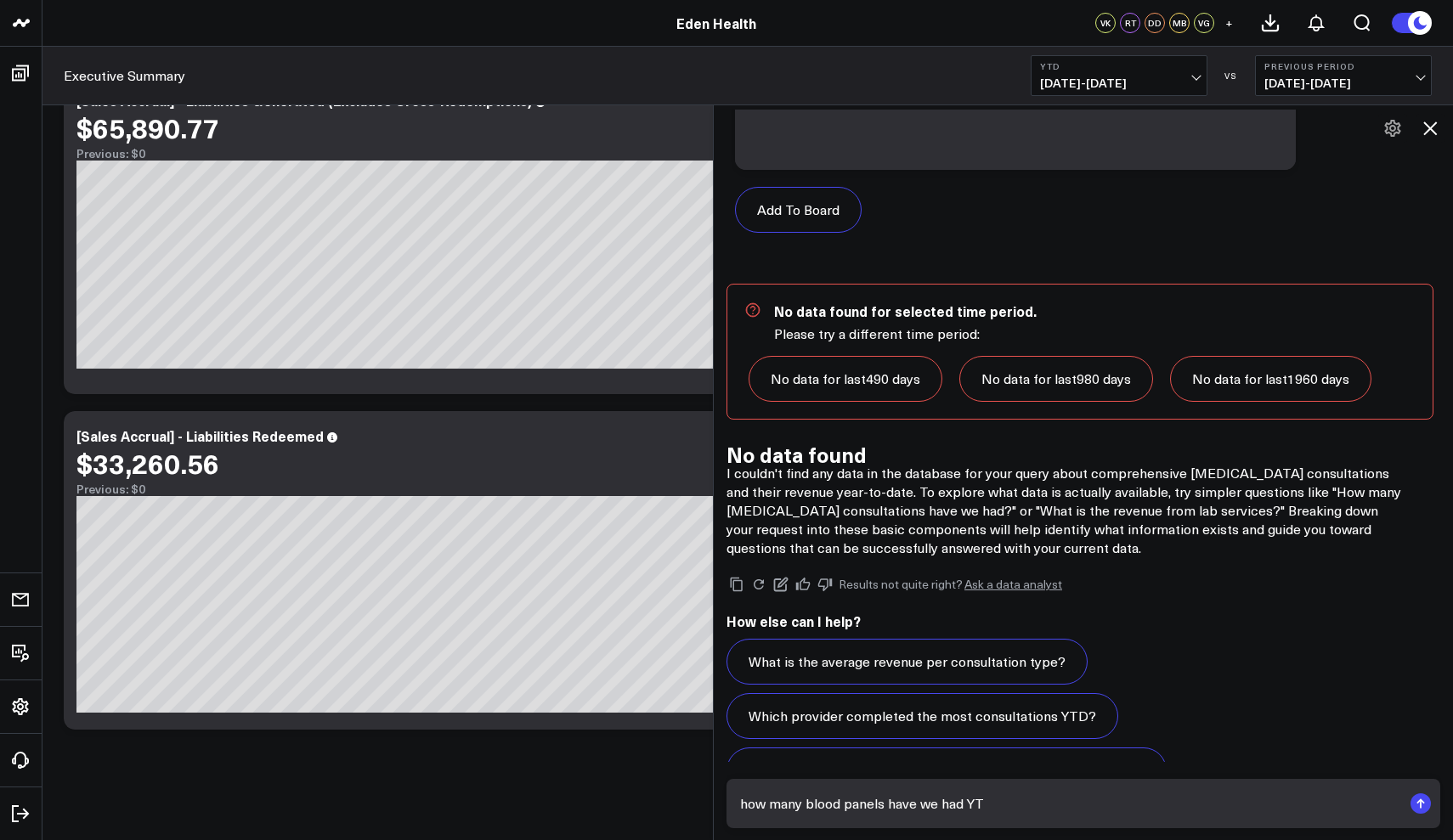
type textarea "how many blood panels have we had YTD"
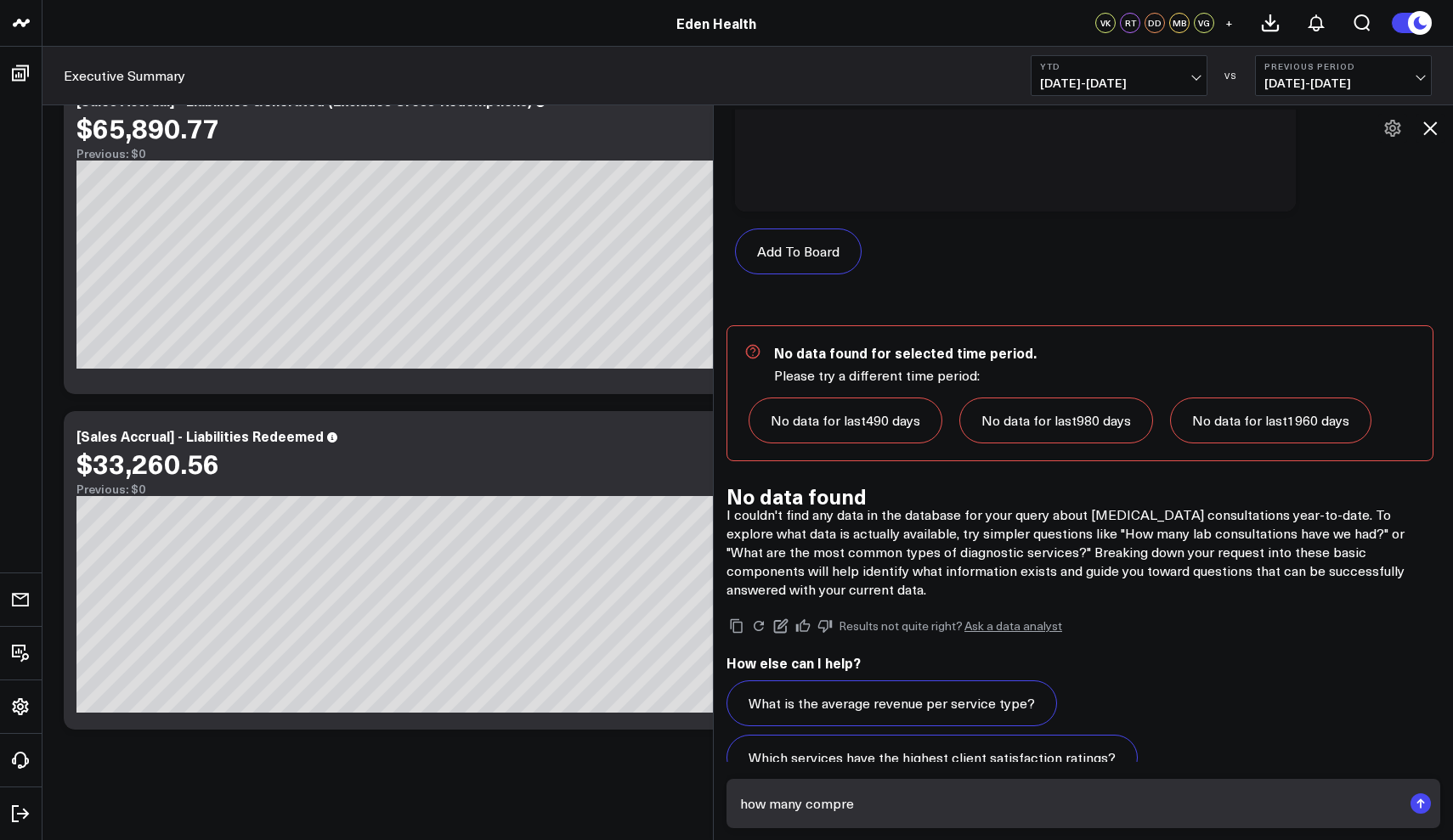
scroll to position [20814, 0]
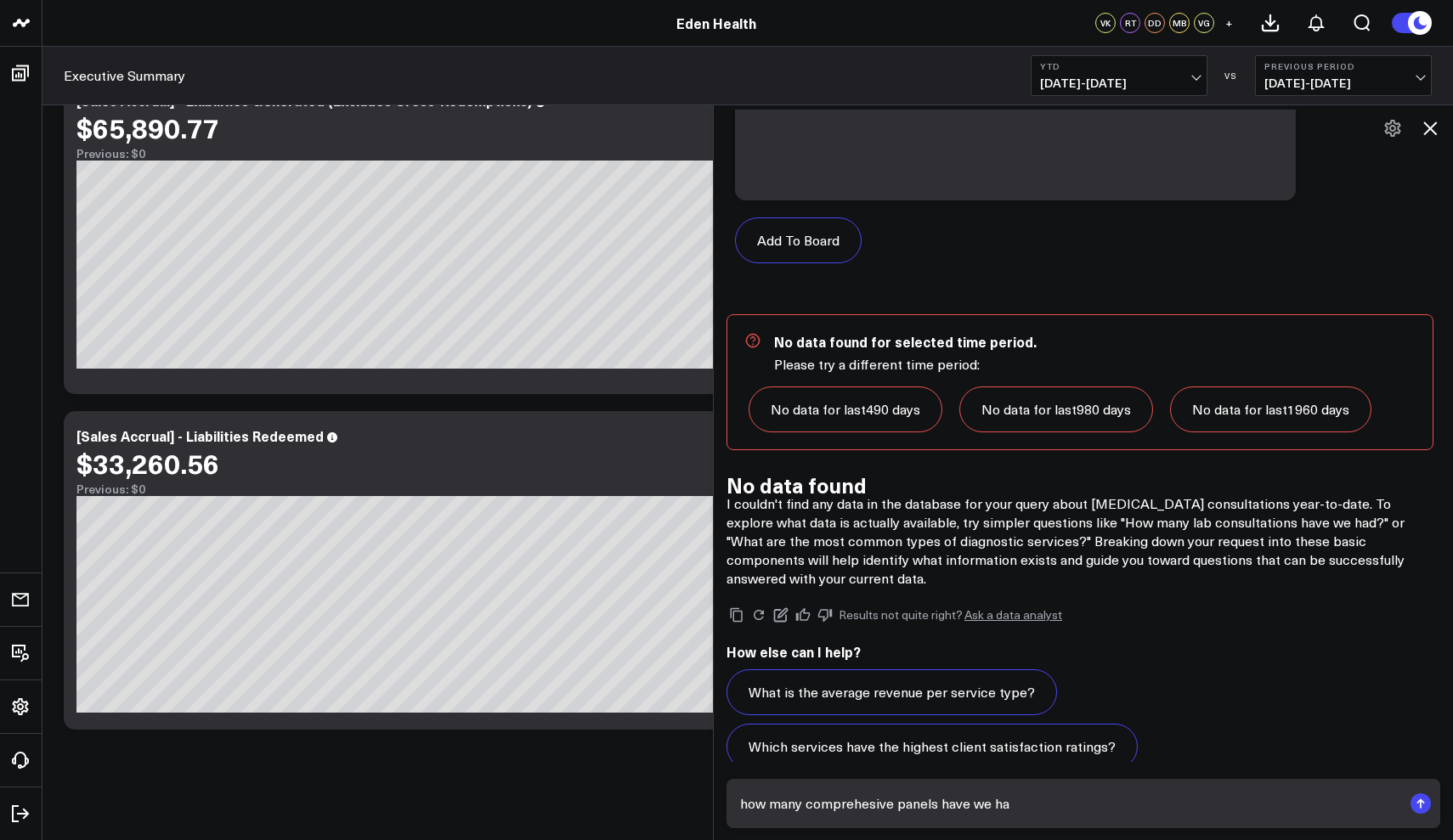
type textarea "how many comprehesive panels have we had"
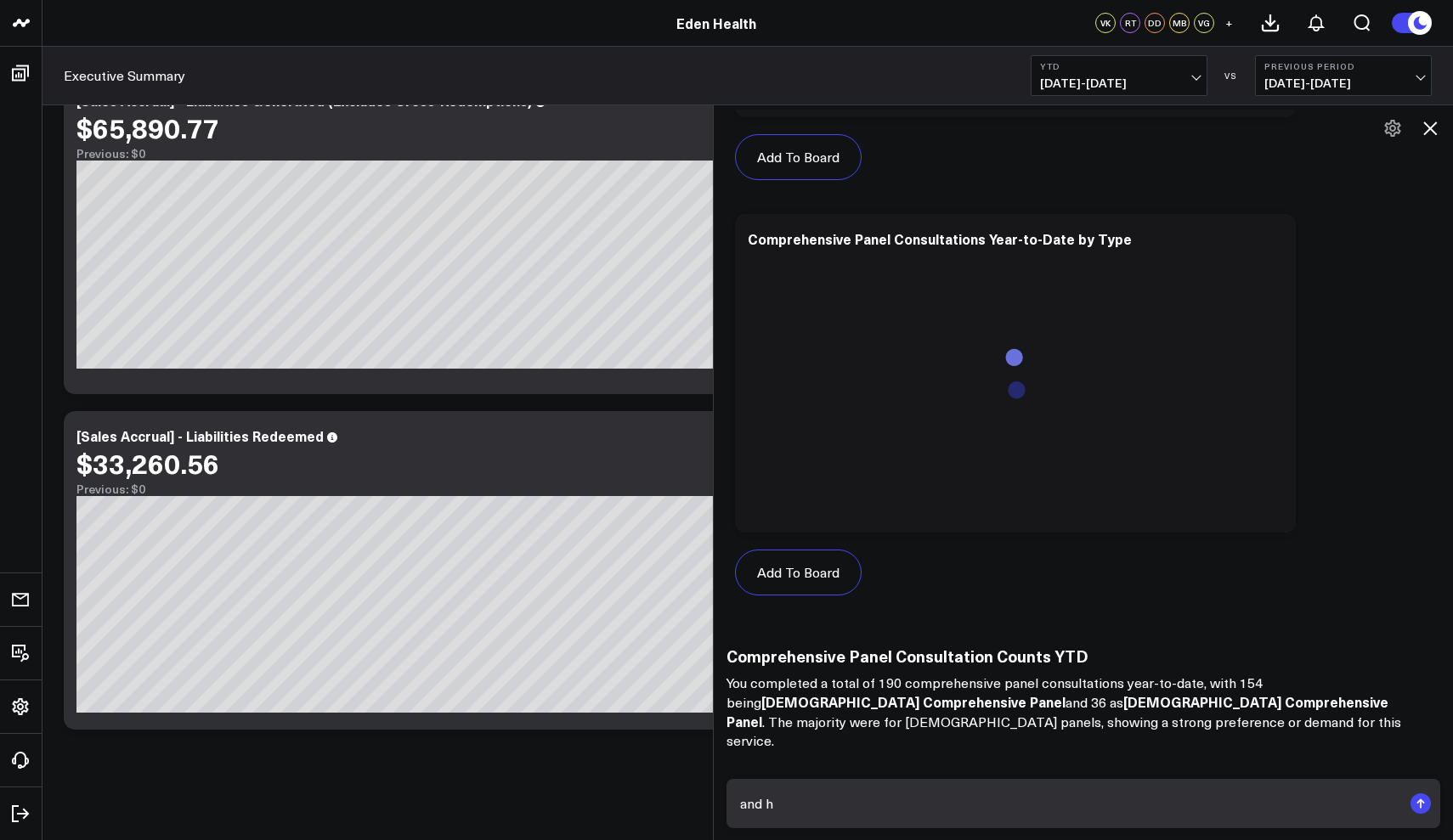
scroll to position [22311, 0]
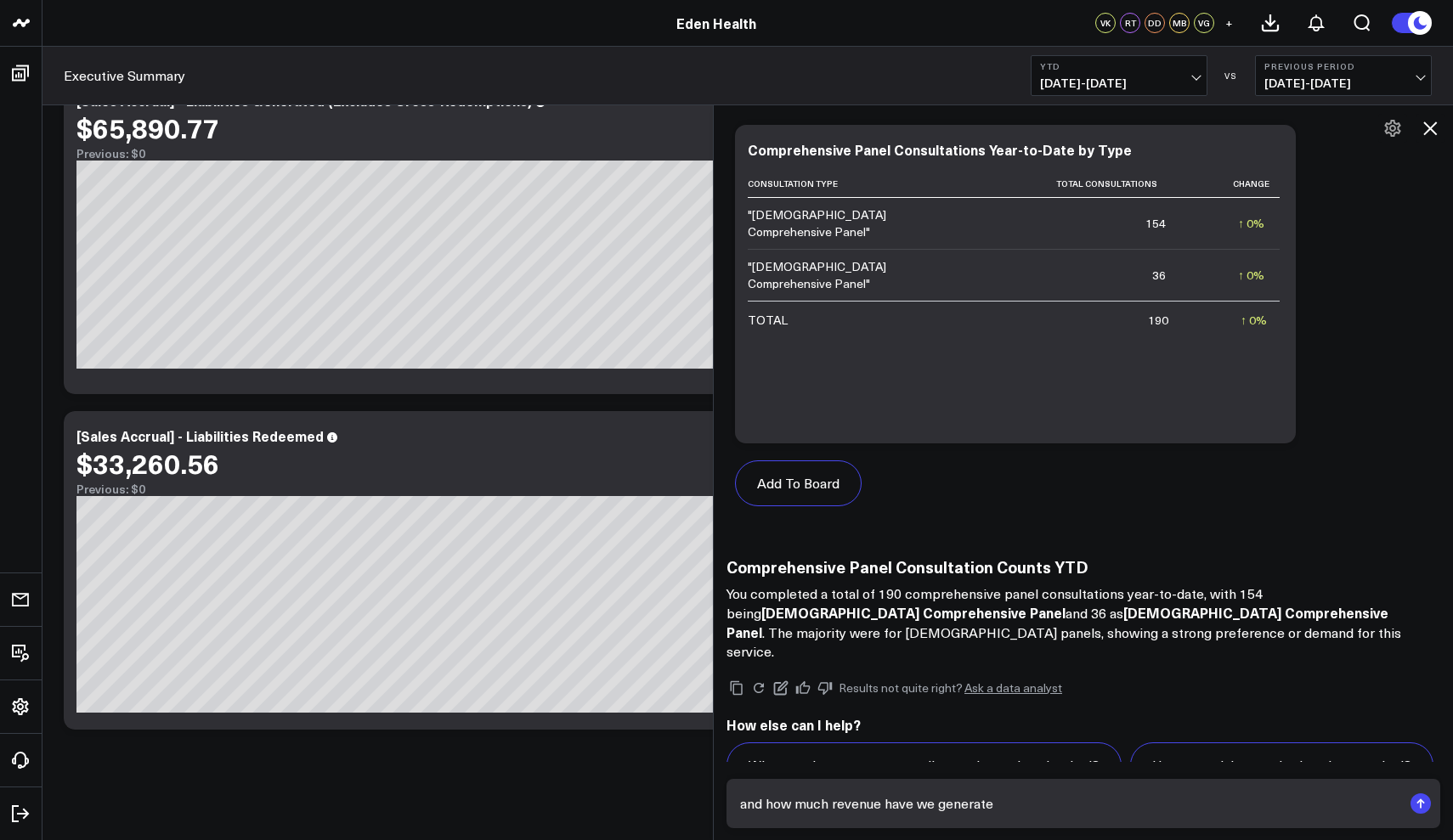
type textarea "and how much revenue have we generated"
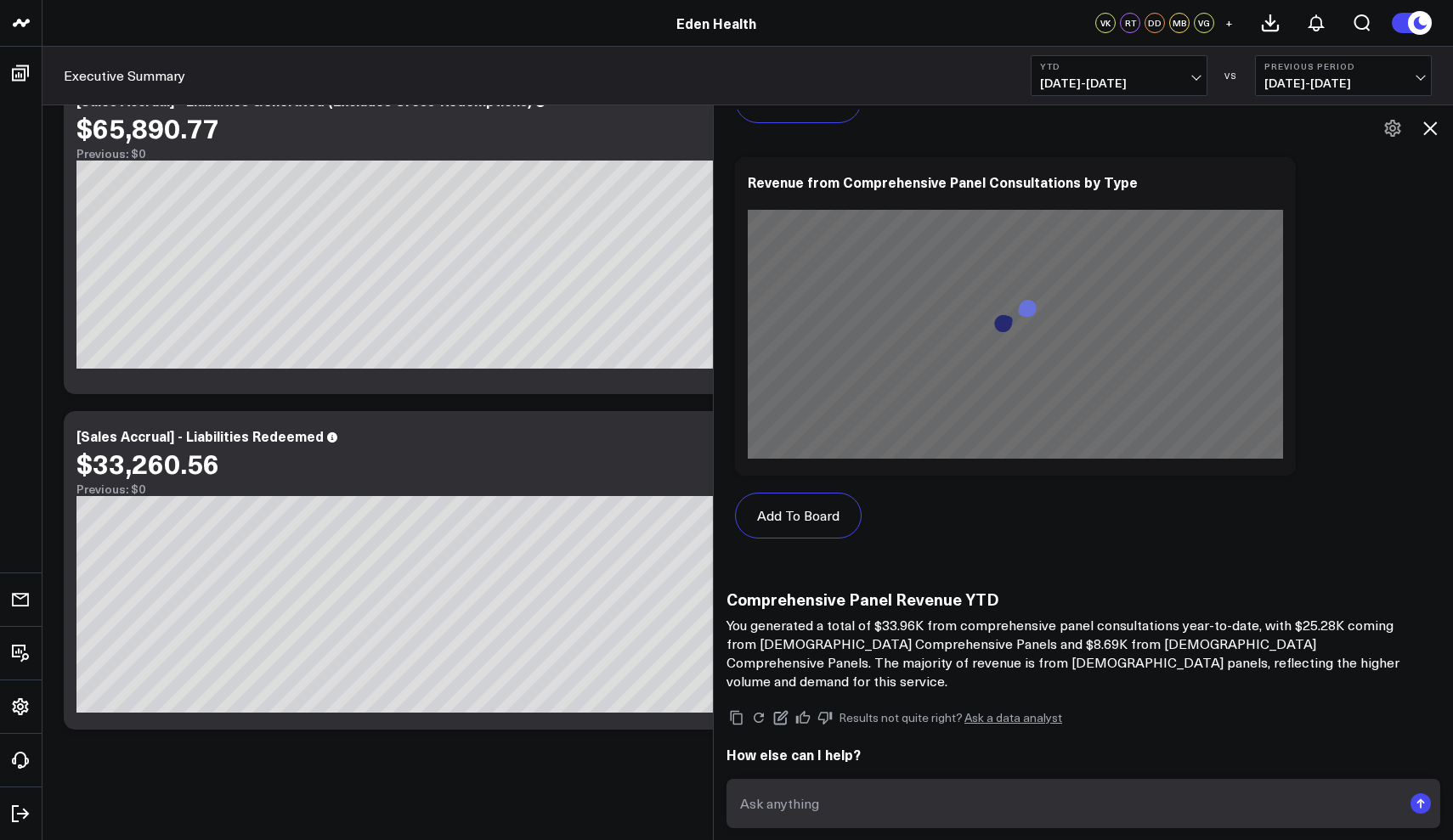
scroll to position [24276, 0]
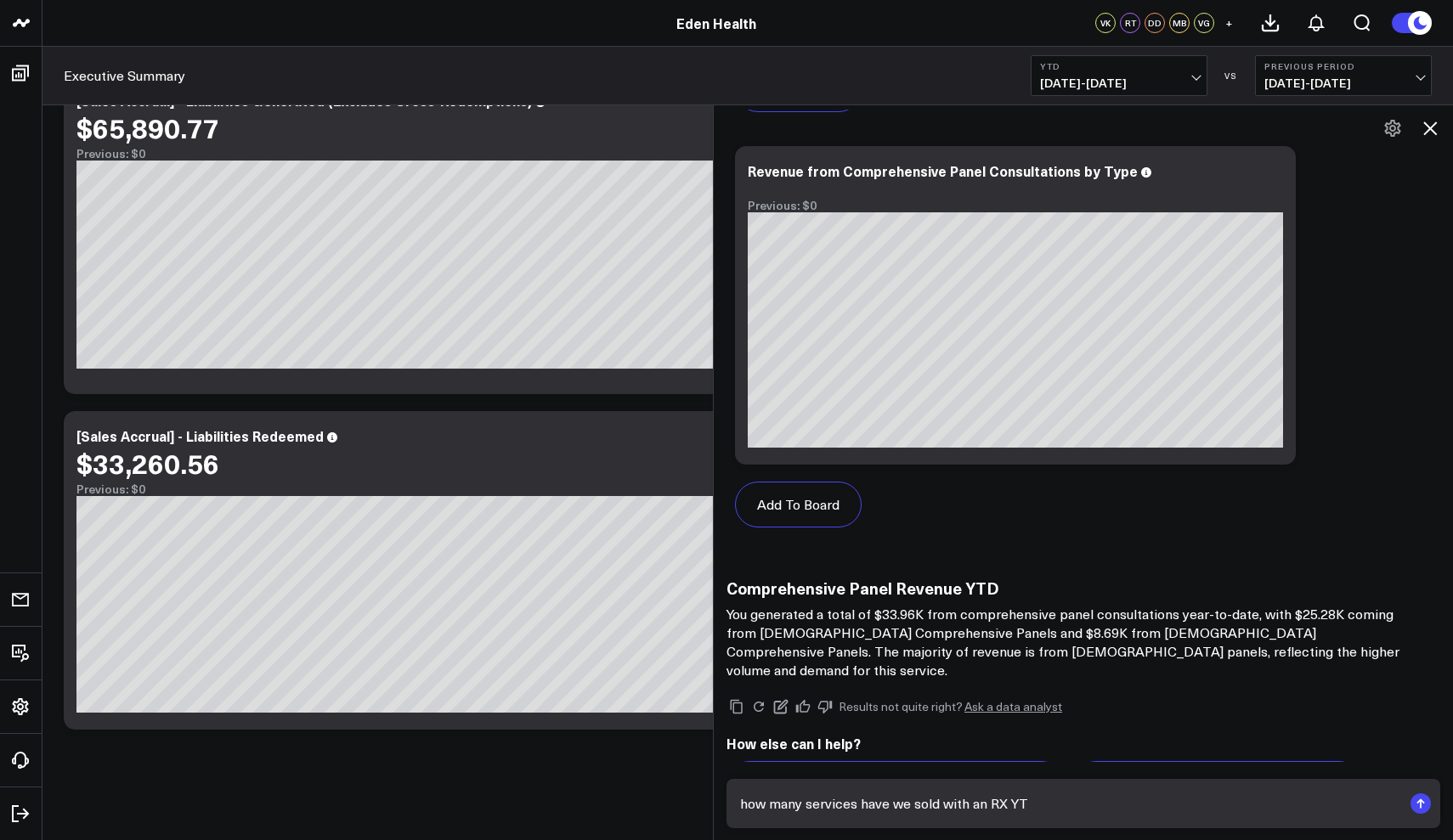
type textarea "how many services have we sold with an RX YTD"
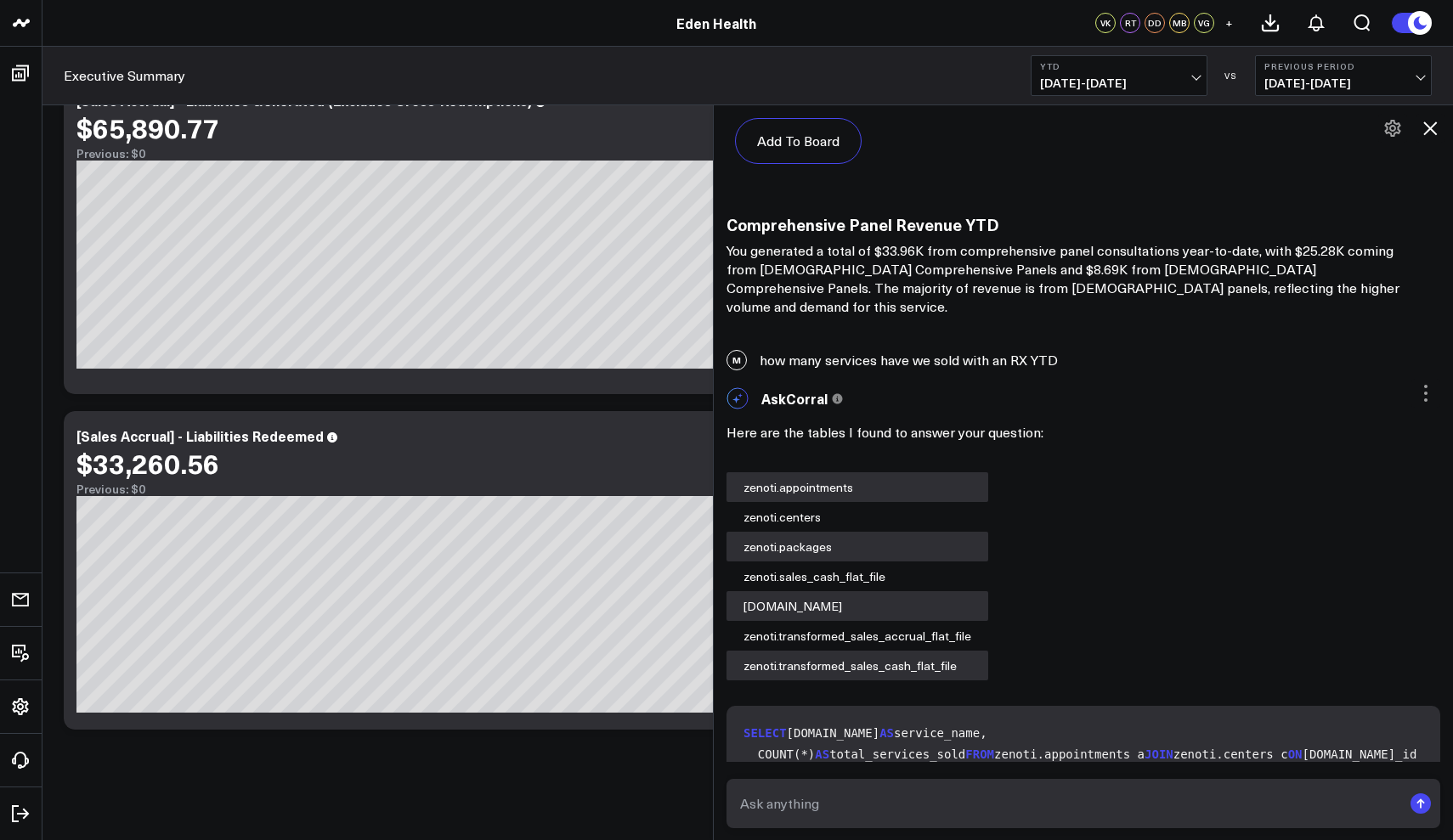
scroll to position [25866, 0]
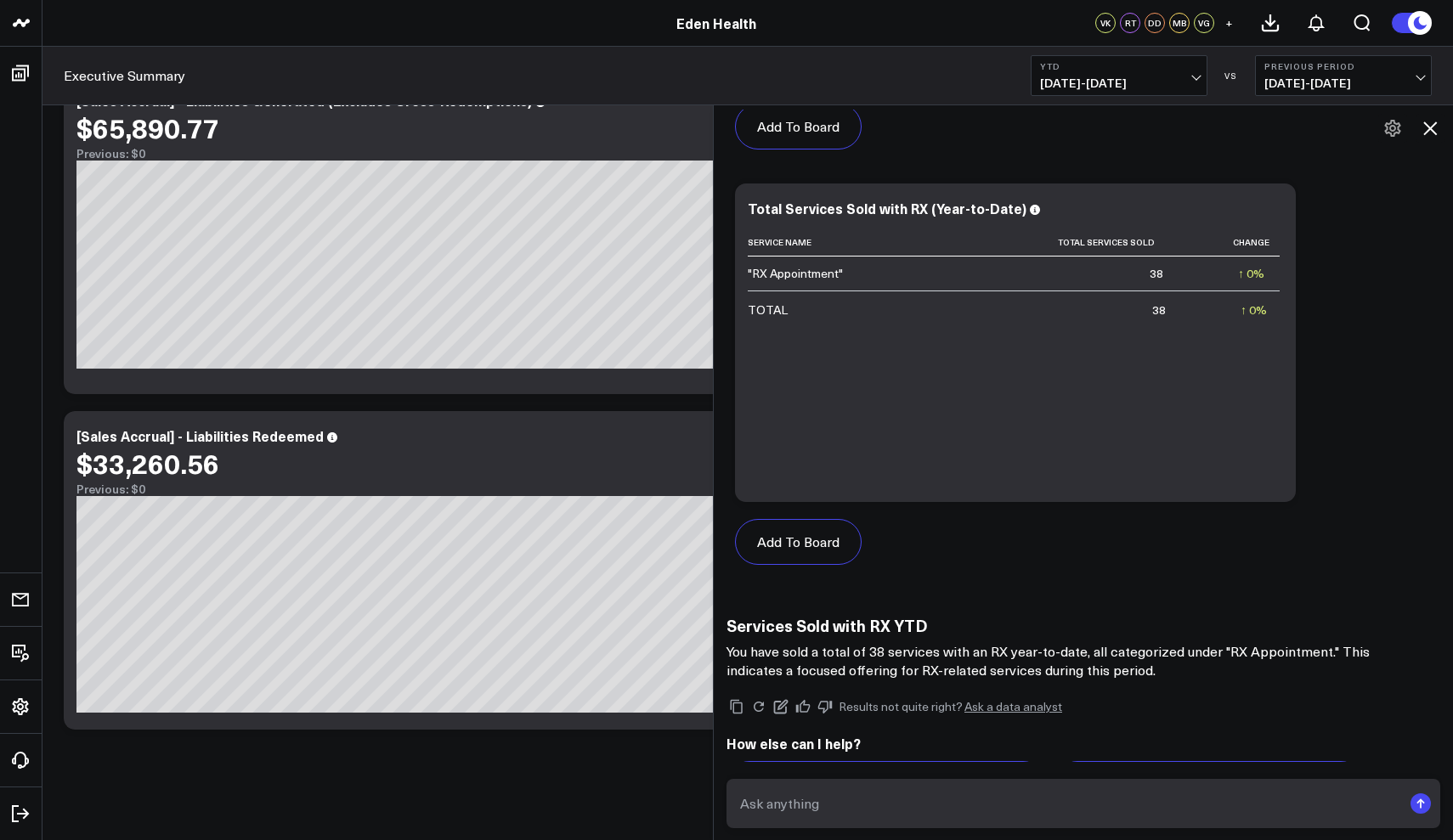
click at [810, 807] on textarea at bounding box center [1068, 804] width 666 height 31
type textarea "how much revenue did we make off of fitness in August"
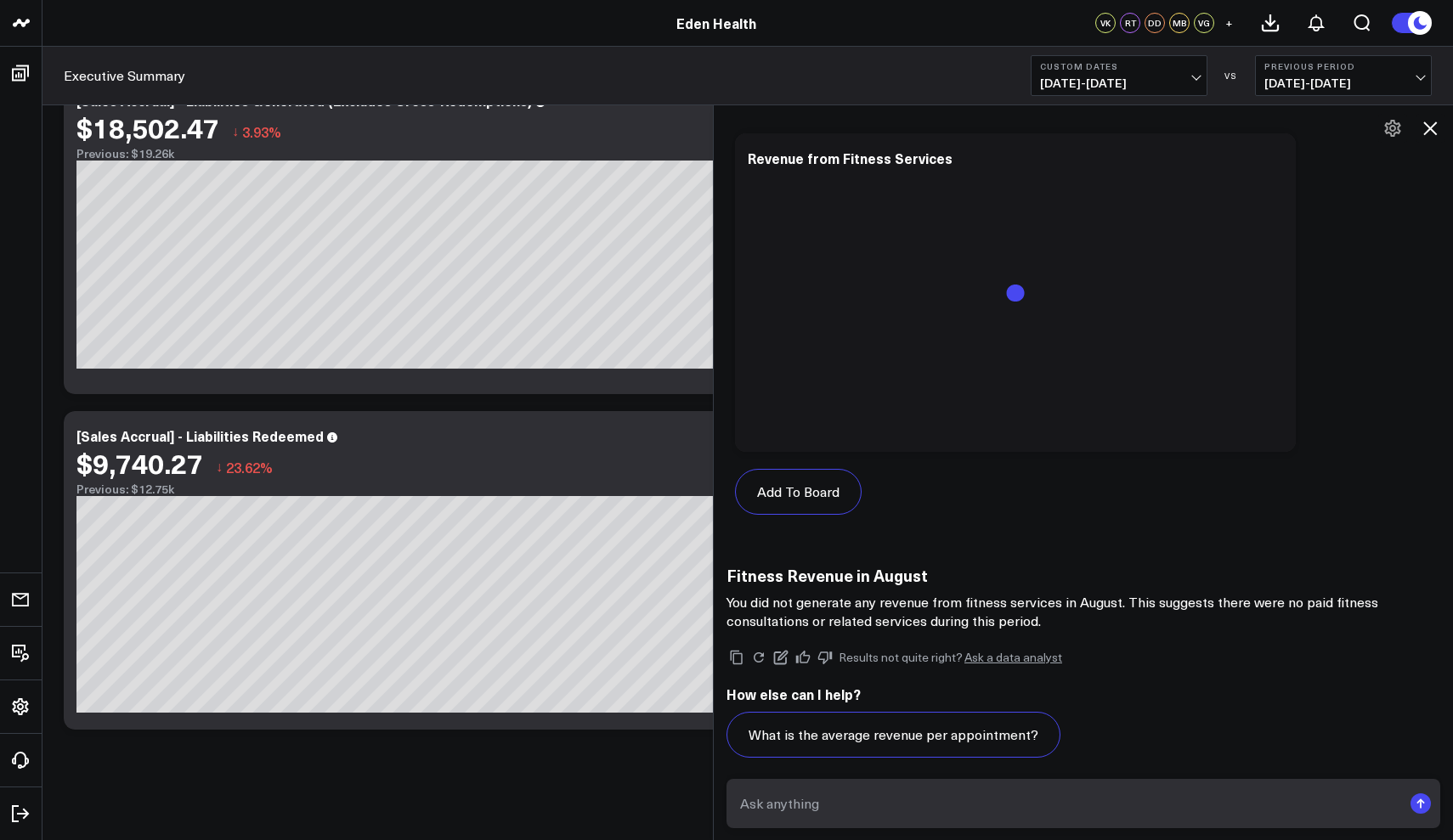
scroll to position [27542, 0]
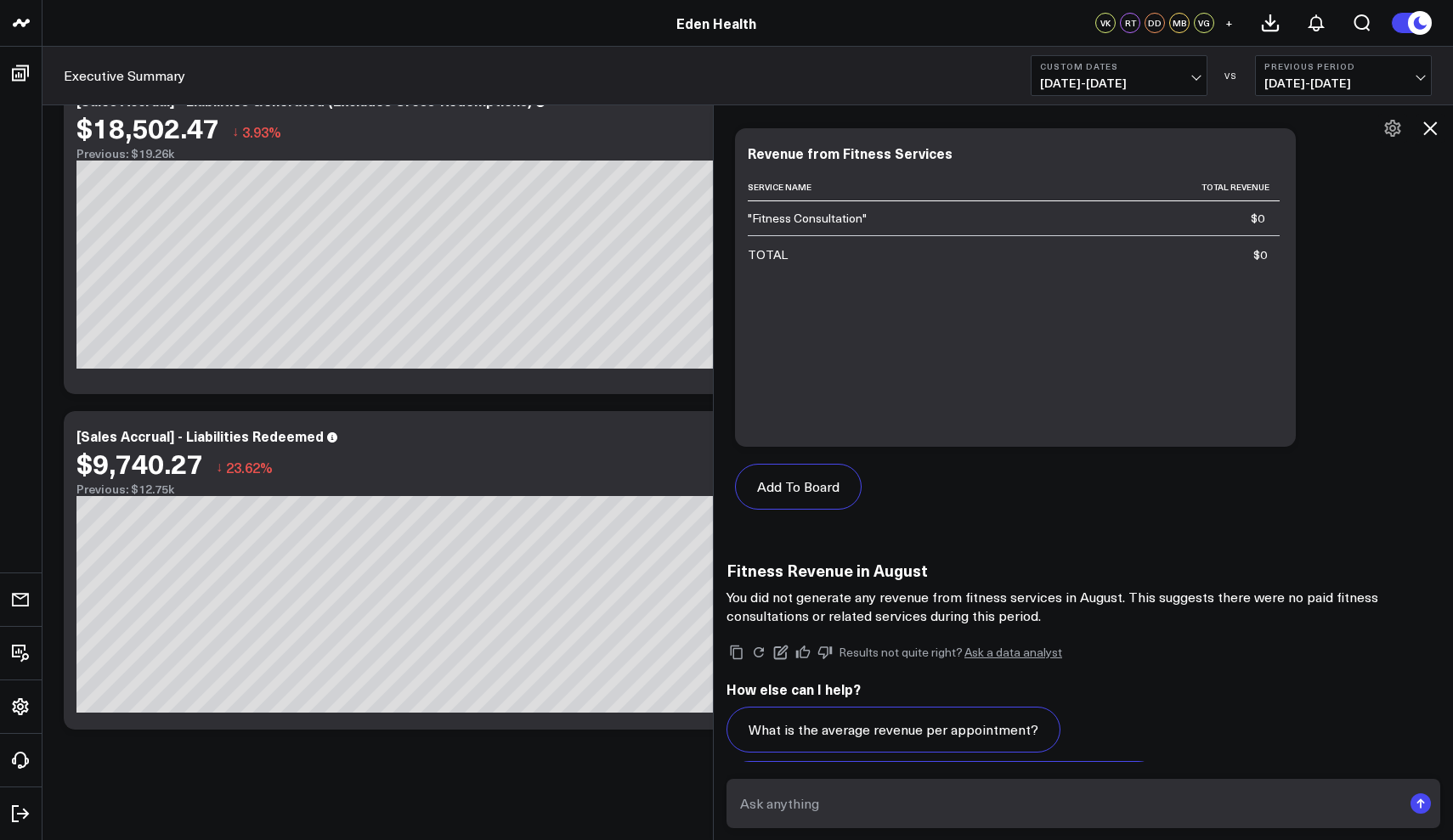
click at [895, 802] on textarea at bounding box center [1068, 804] width 666 height 31
type textarea "can you breakdown last months revenue by functional medicine, recovery, beauty …"
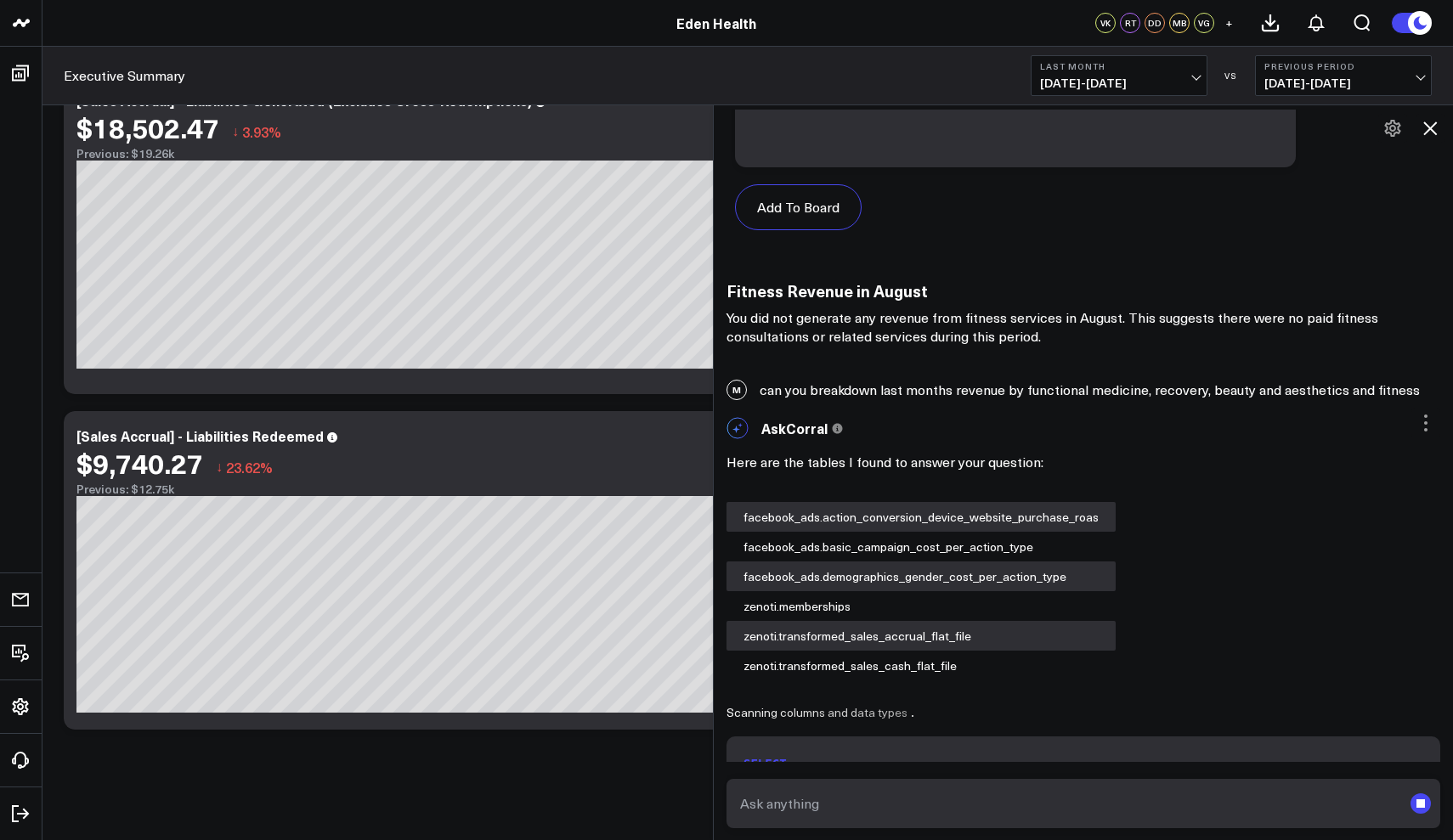
scroll to position [28144, 0]
